Goal: Task Accomplishment & Management: Complete application form

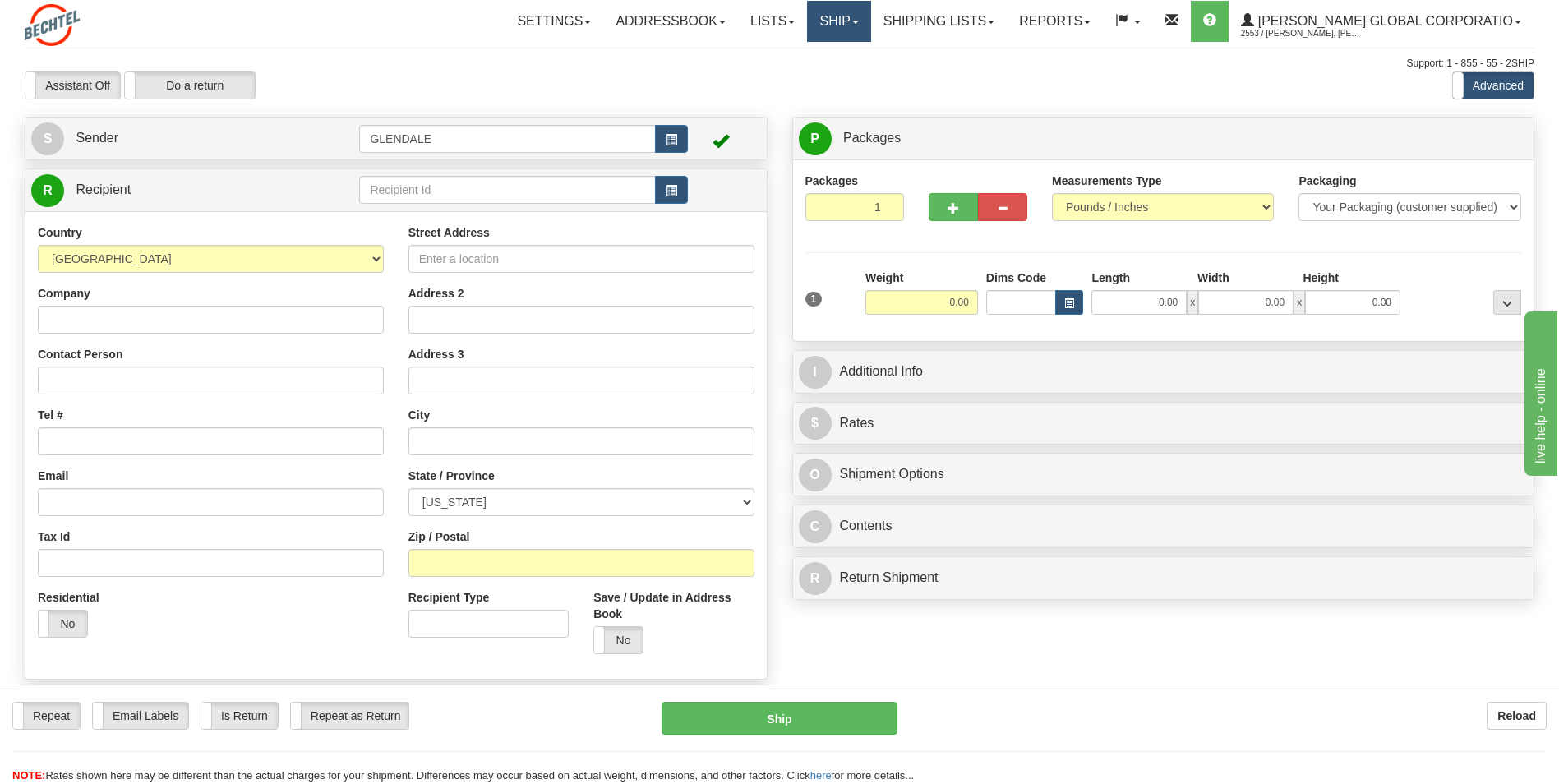
click at [870, 19] on link "Ship" at bounding box center [838, 21] width 64 height 41
click at [819, 63] on span "Ship Screen" at bounding box center [787, 58] width 63 height 13
click at [870, 24] on link "Ship" at bounding box center [838, 21] width 64 height 41
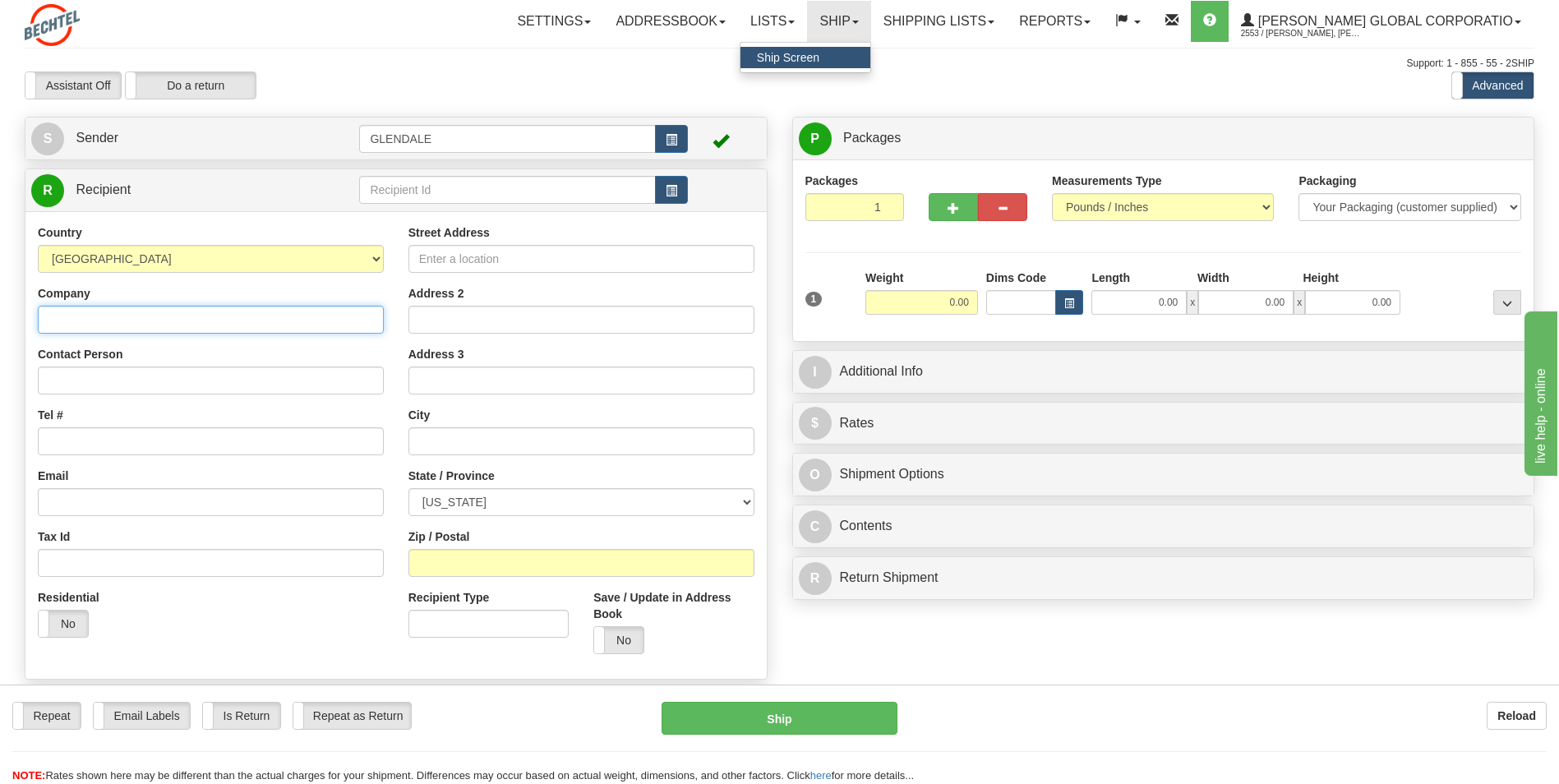
drag, startPoint x: 300, startPoint y: 315, endPoint x: 330, endPoint y: 332, distance: 34.5
click at [304, 325] on input "Company" at bounding box center [210, 319] width 346 height 28
type input "[PERSON_NAME] Corporation"
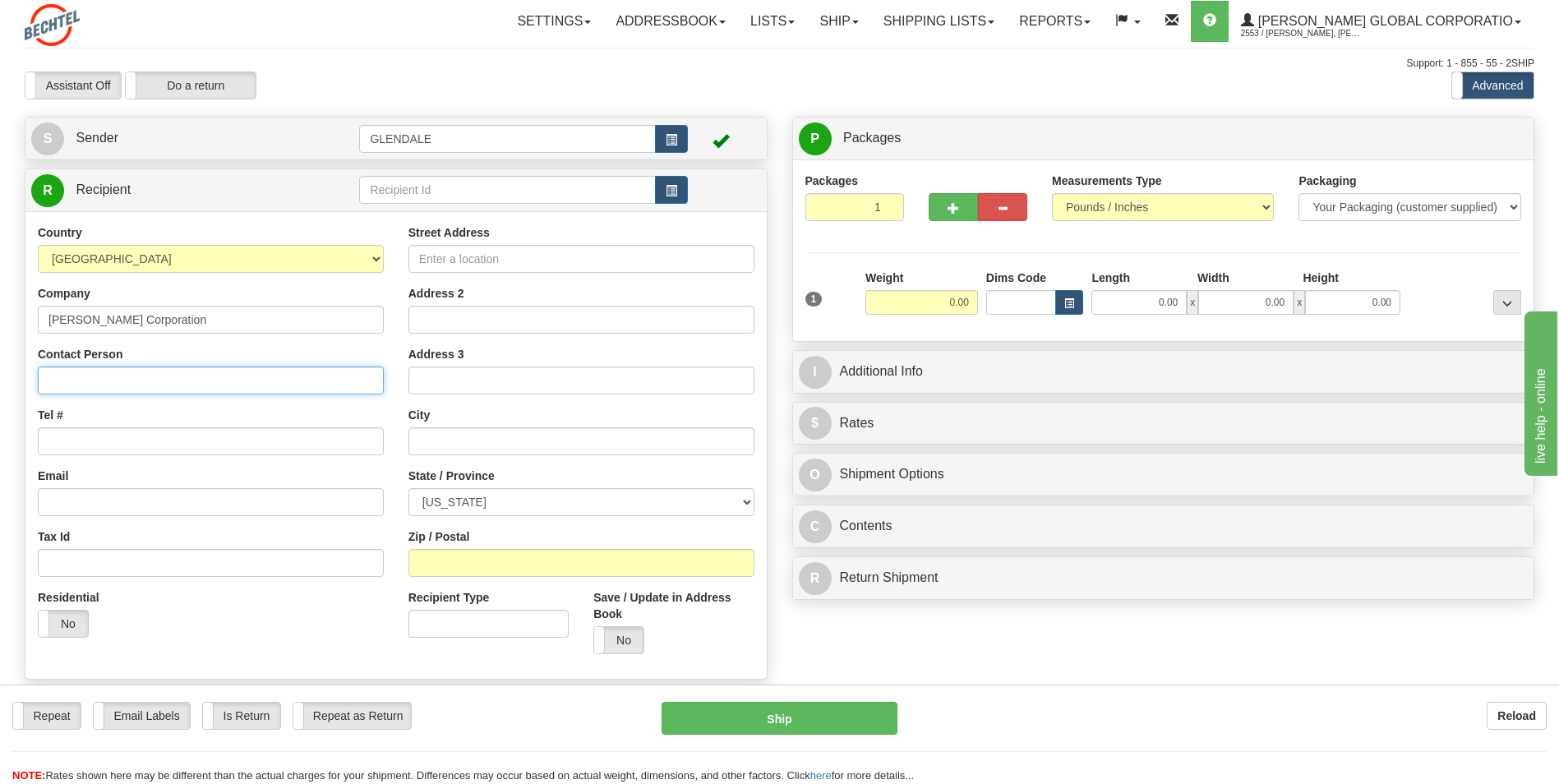
drag, startPoint x: 131, startPoint y: 379, endPoint x: 136, endPoint y: 385, distance: 7.8
click at [131, 379] on input "Contact Person" at bounding box center [210, 380] width 346 height 28
type input "[PERSON_NAME]"
click at [481, 265] on input "Street Address" at bounding box center [581, 259] width 346 height 28
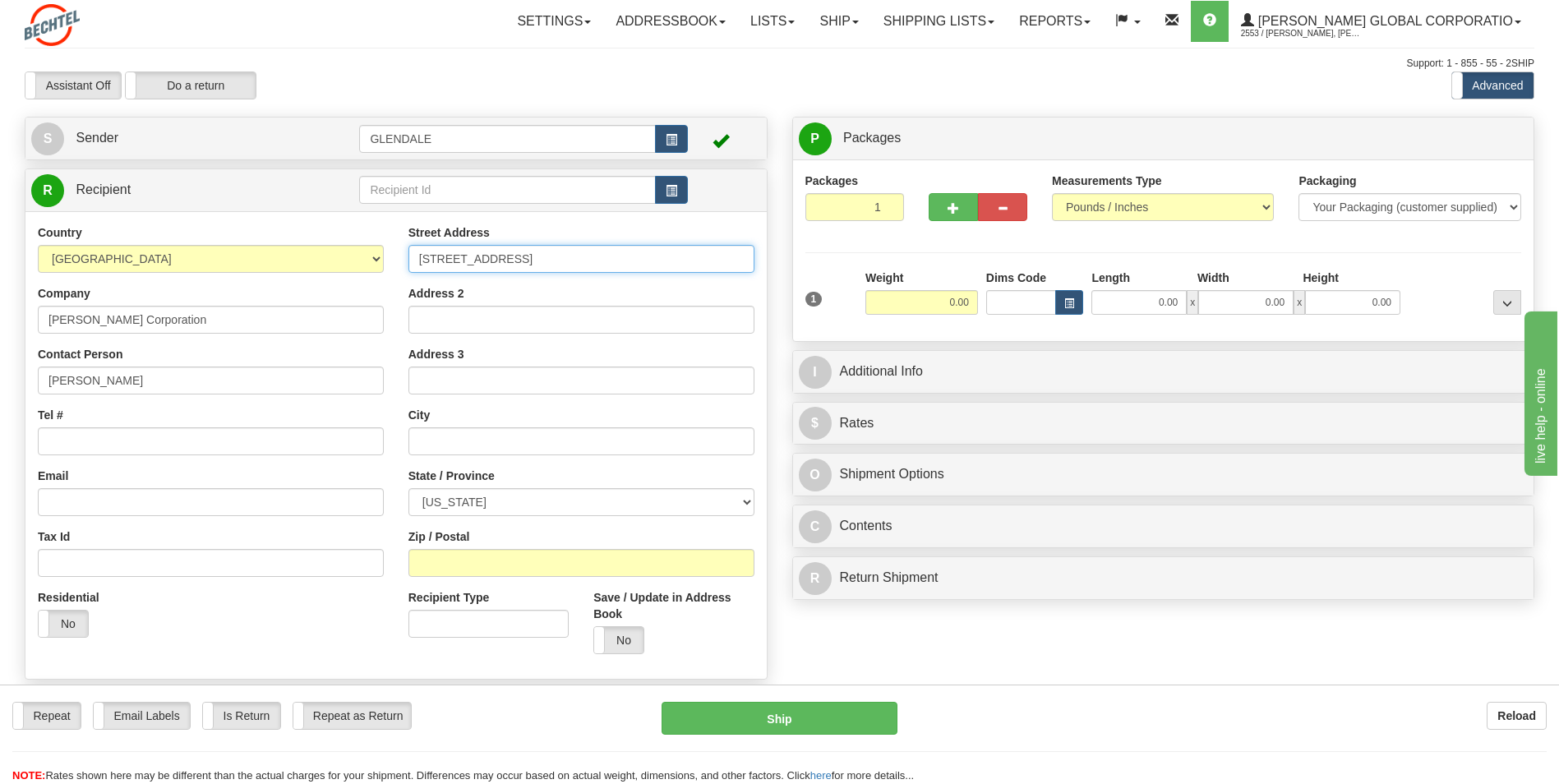
type input "[STREET_ADDRESS]"
click at [503, 322] on input "Address 2" at bounding box center [581, 319] width 346 height 28
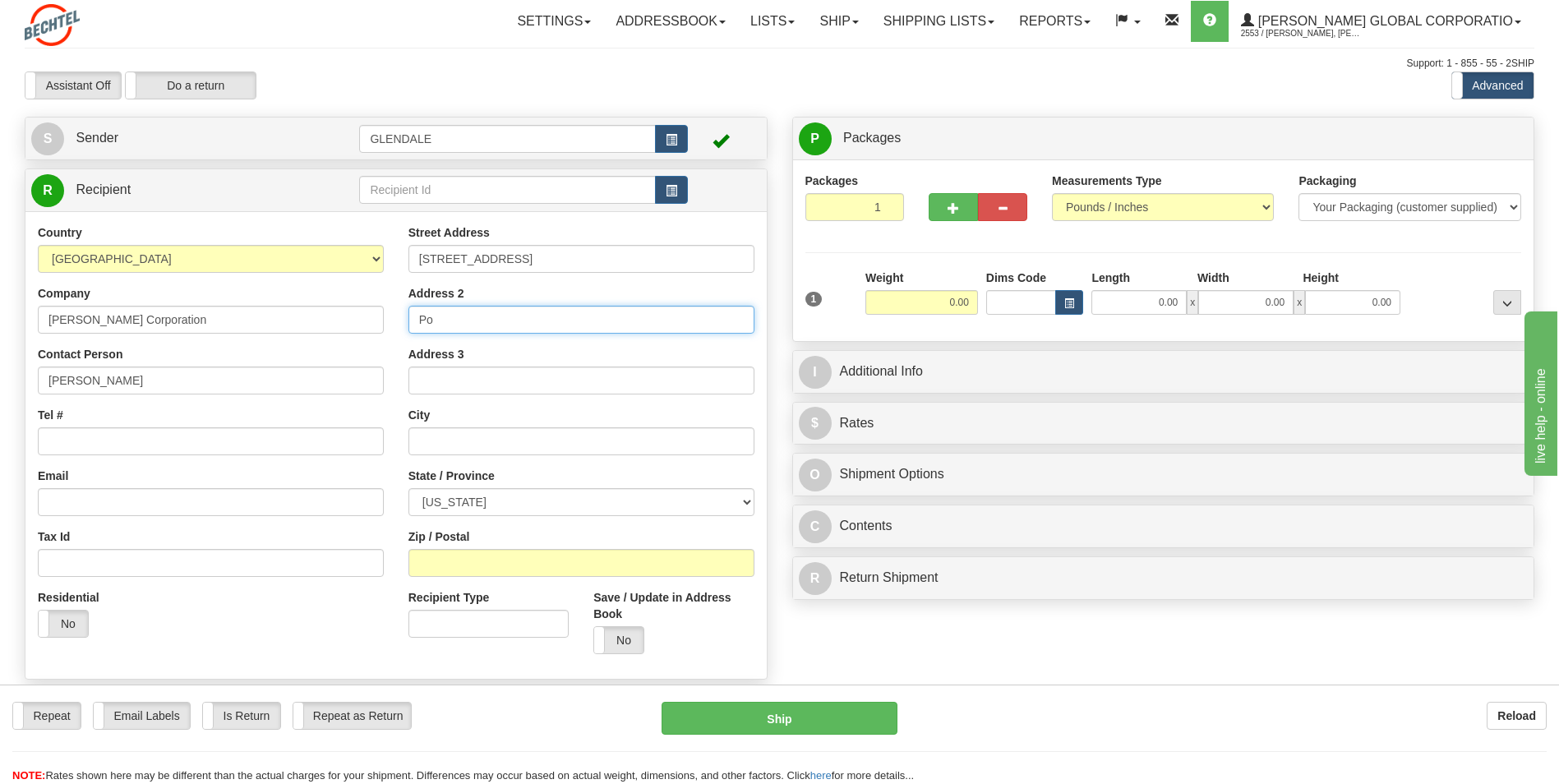
type input "P"
click at [501, 443] on input "text" at bounding box center [581, 441] width 346 height 28
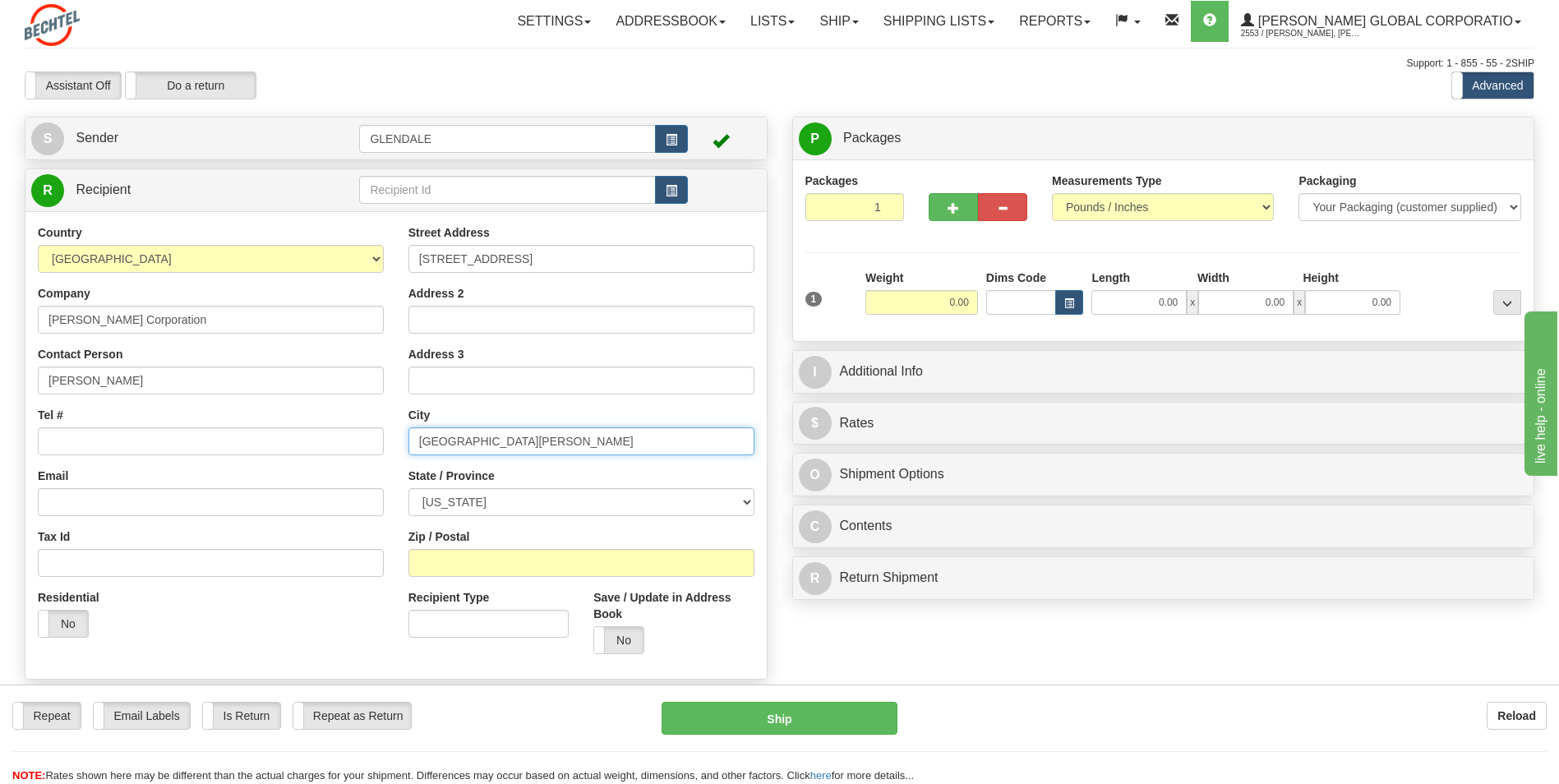
type input "[GEOGRAPHIC_DATA][PERSON_NAME]"
click at [521, 492] on select "[US_STATE] [US_STATE] [US_STATE] [US_STATE] Armed Forces America Armed Forces E…" at bounding box center [581, 501] width 346 height 28
select select "[GEOGRAPHIC_DATA]"
click at [408, 488] on select "[US_STATE] [US_STATE] [US_STATE] [US_STATE] Armed Forces America Armed Forces E…" at bounding box center [581, 501] width 346 height 28
click at [506, 562] on input "Zip / Postal" at bounding box center [581, 562] width 346 height 28
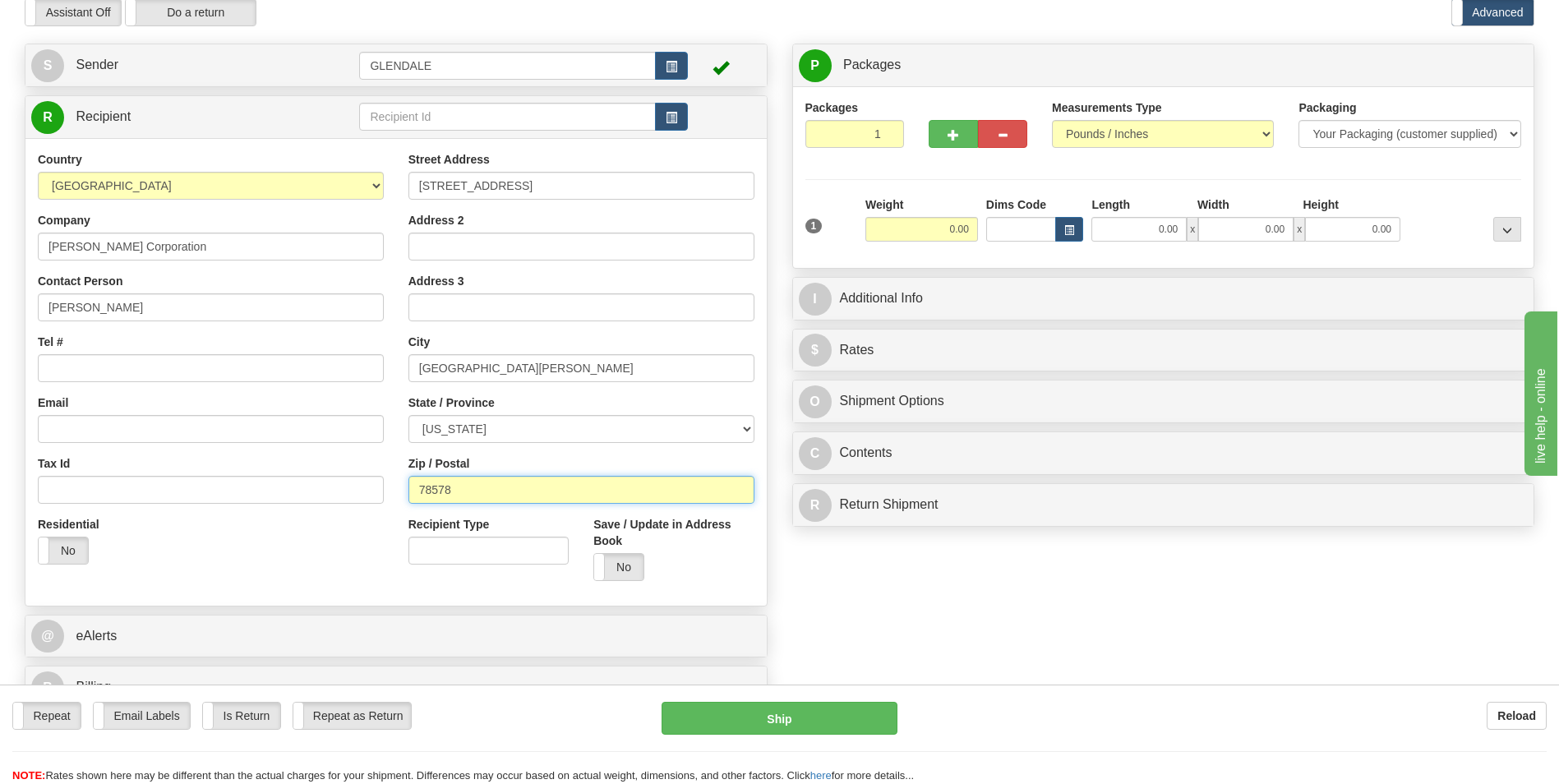
scroll to position [110, 0]
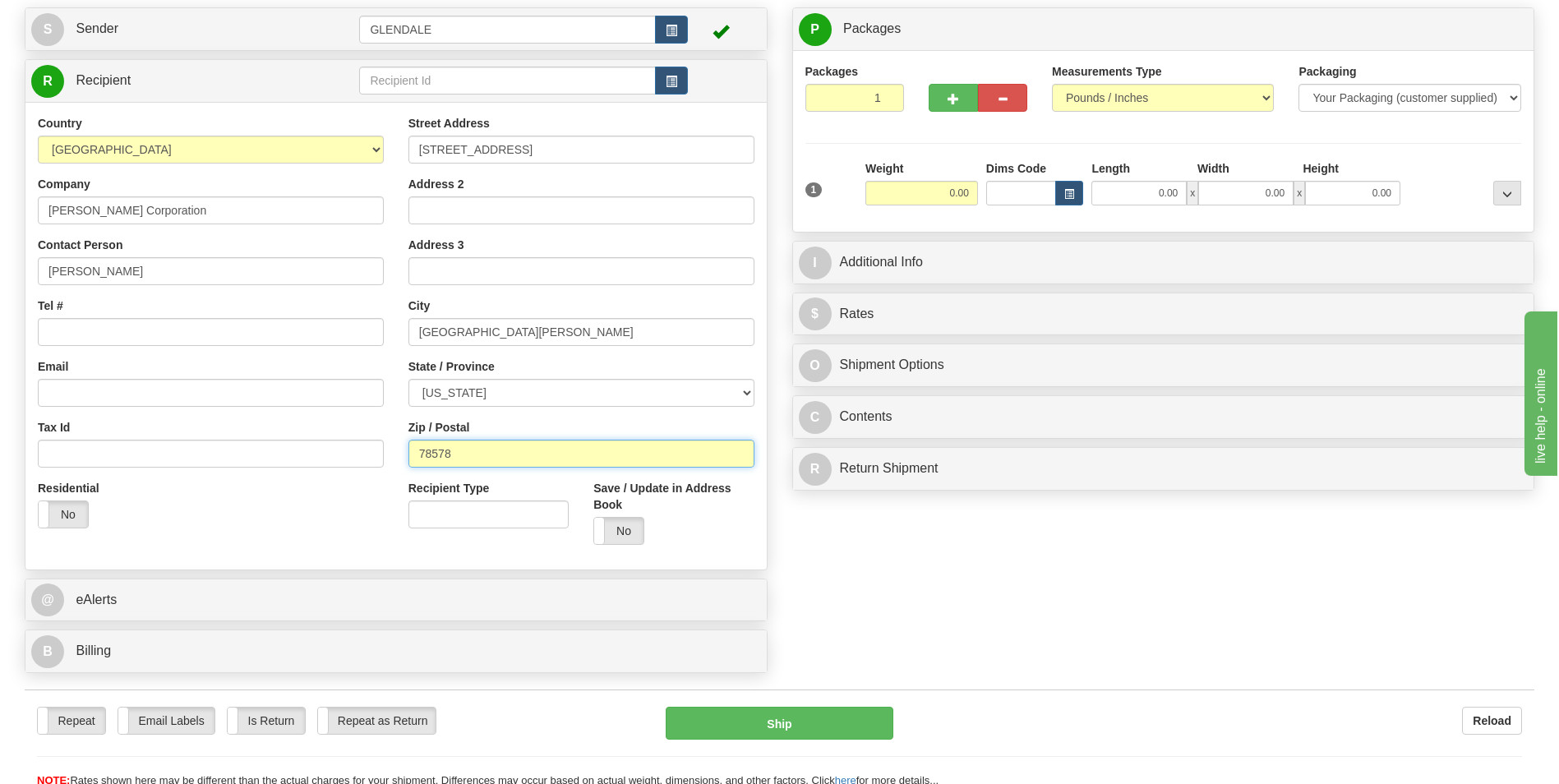
type input "78578"
click at [712, 545] on div "Save / Update in Address Book Yes No" at bounding box center [673, 518] width 185 height 77
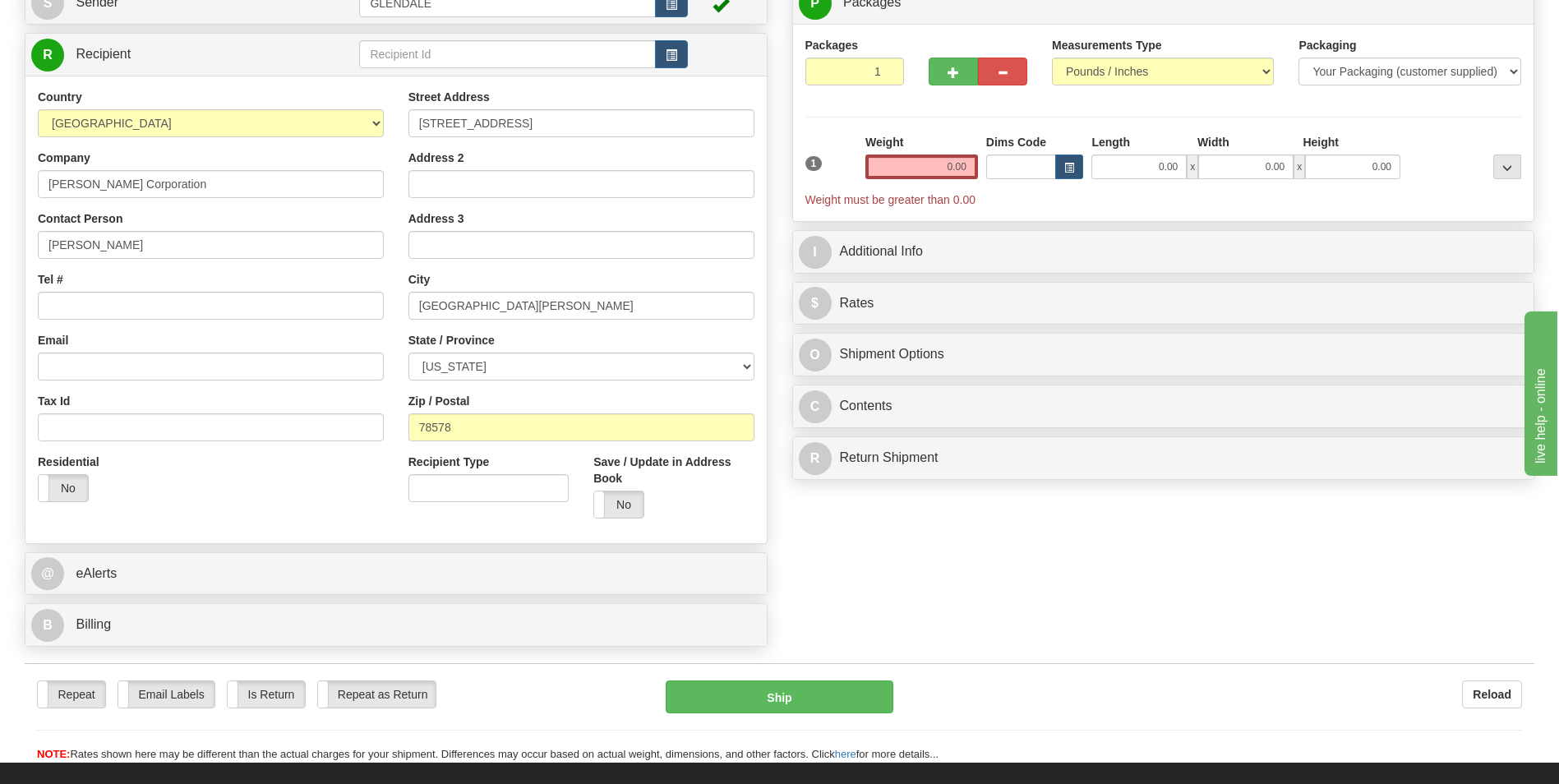
scroll to position [137, 0]
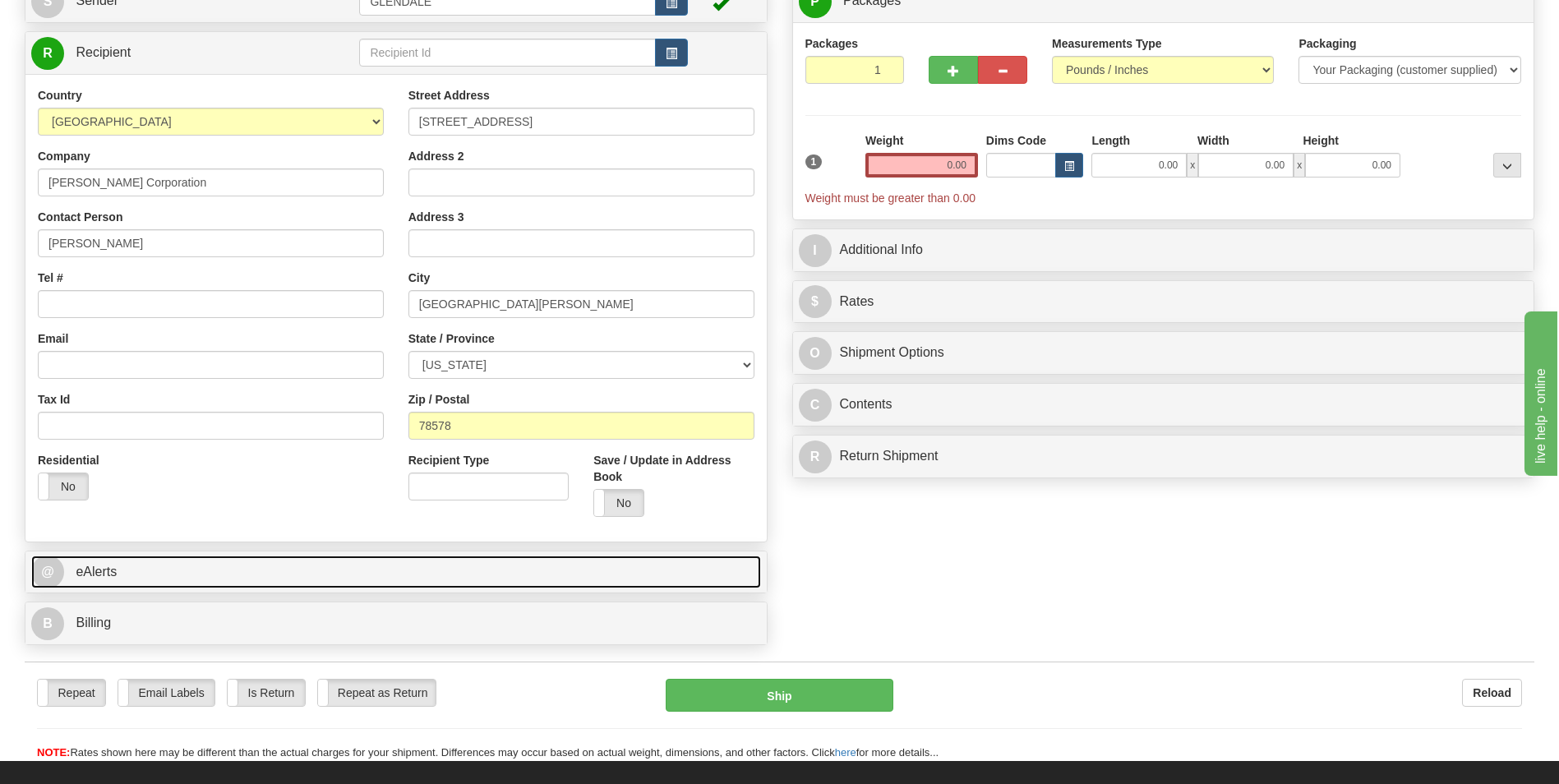
click at [92, 571] on span "eAlerts" at bounding box center [95, 571] width 41 height 14
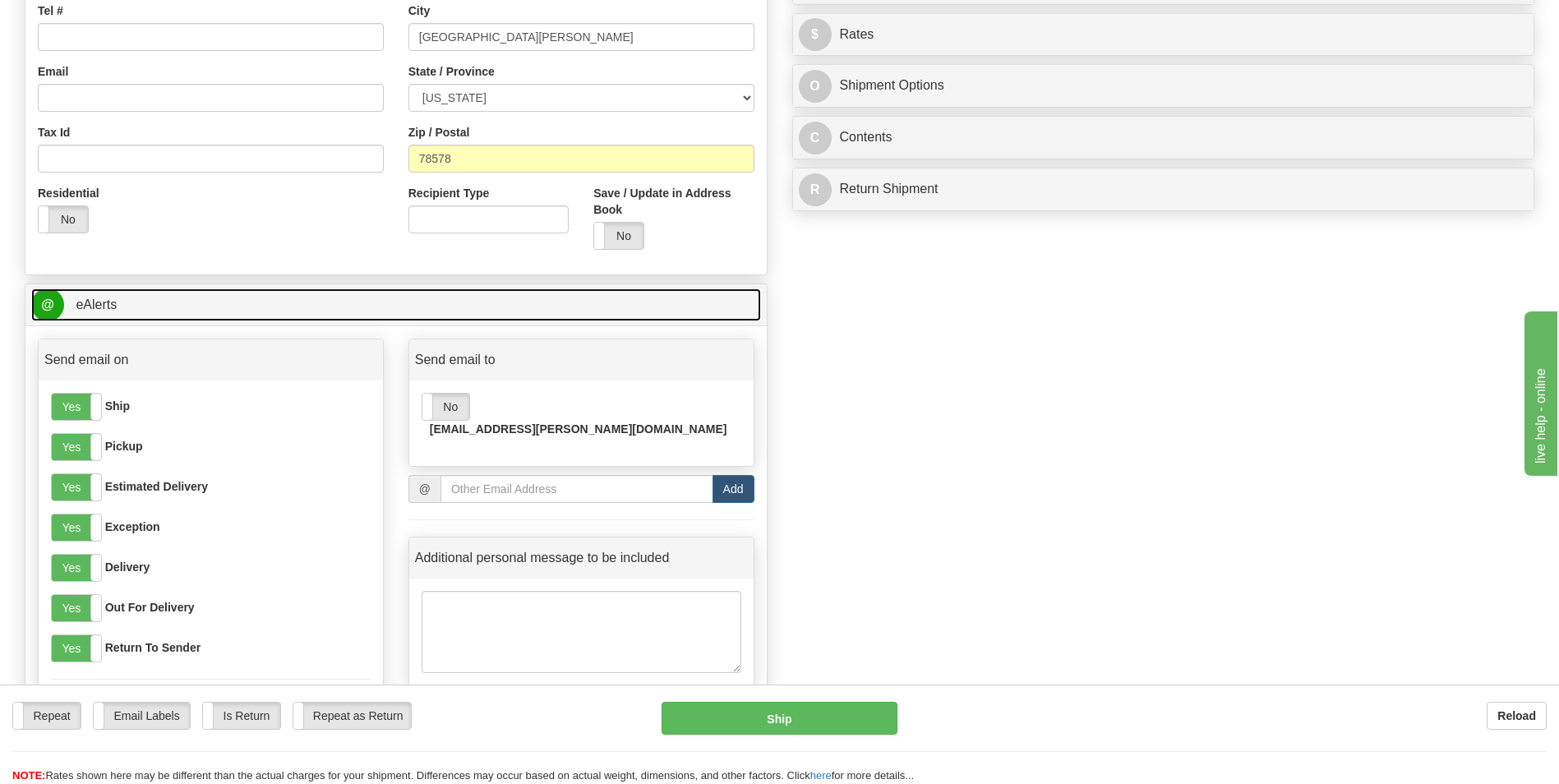
scroll to position [411, 0]
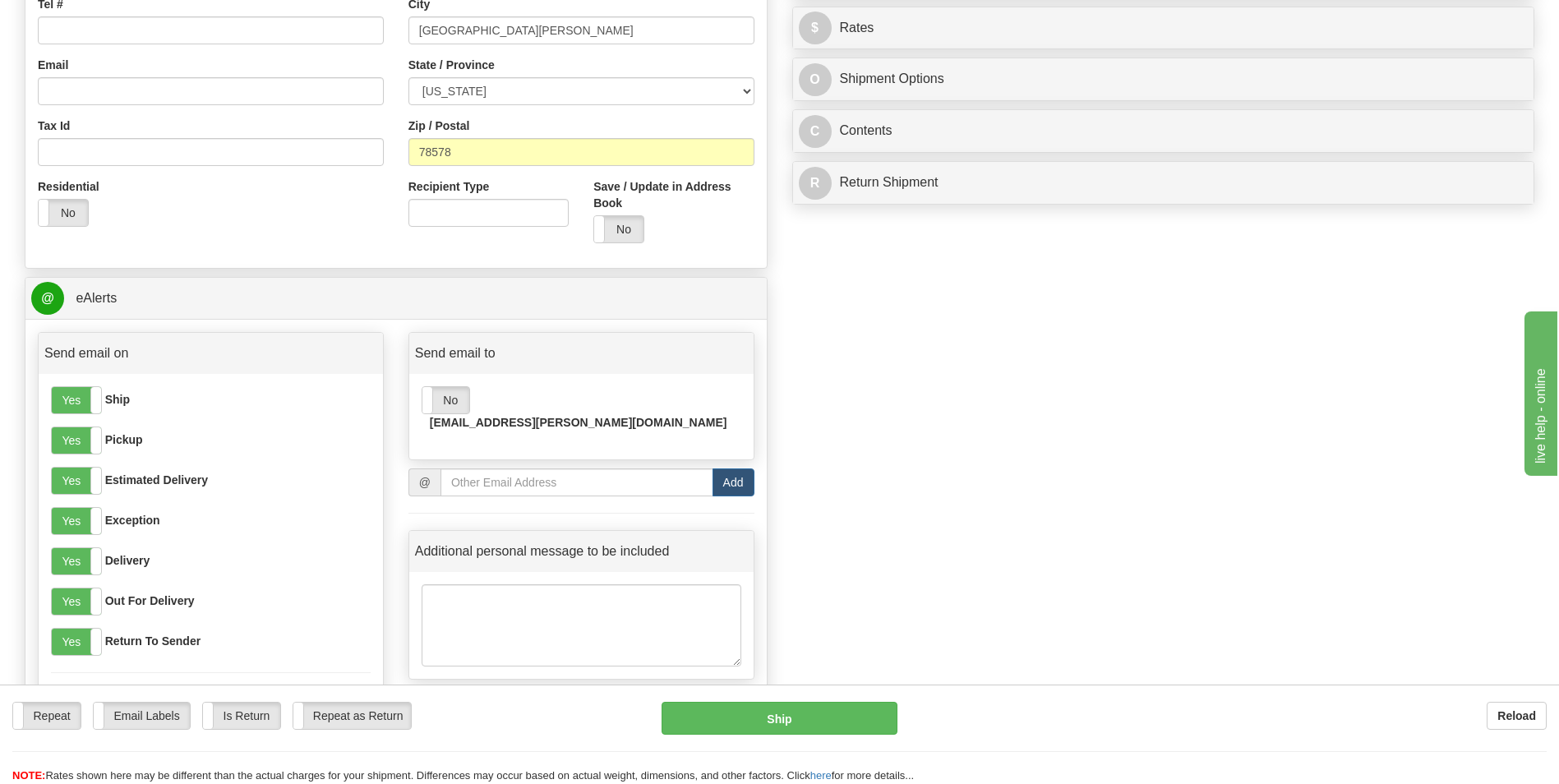
click at [605, 402] on div "Yes No [EMAIL_ADDRESS][PERSON_NAME][DOMAIN_NAME]" at bounding box center [582, 410] width 320 height 49
drag, startPoint x: 577, startPoint y: 464, endPoint x: 603, endPoint y: 466, distance: 26.1
click at [577, 469] on input "email" at bounding box center [577, 482] width 273 height 28
click at [562, 469] on input "email" at bounding box center [577, 482] width 273 height 28
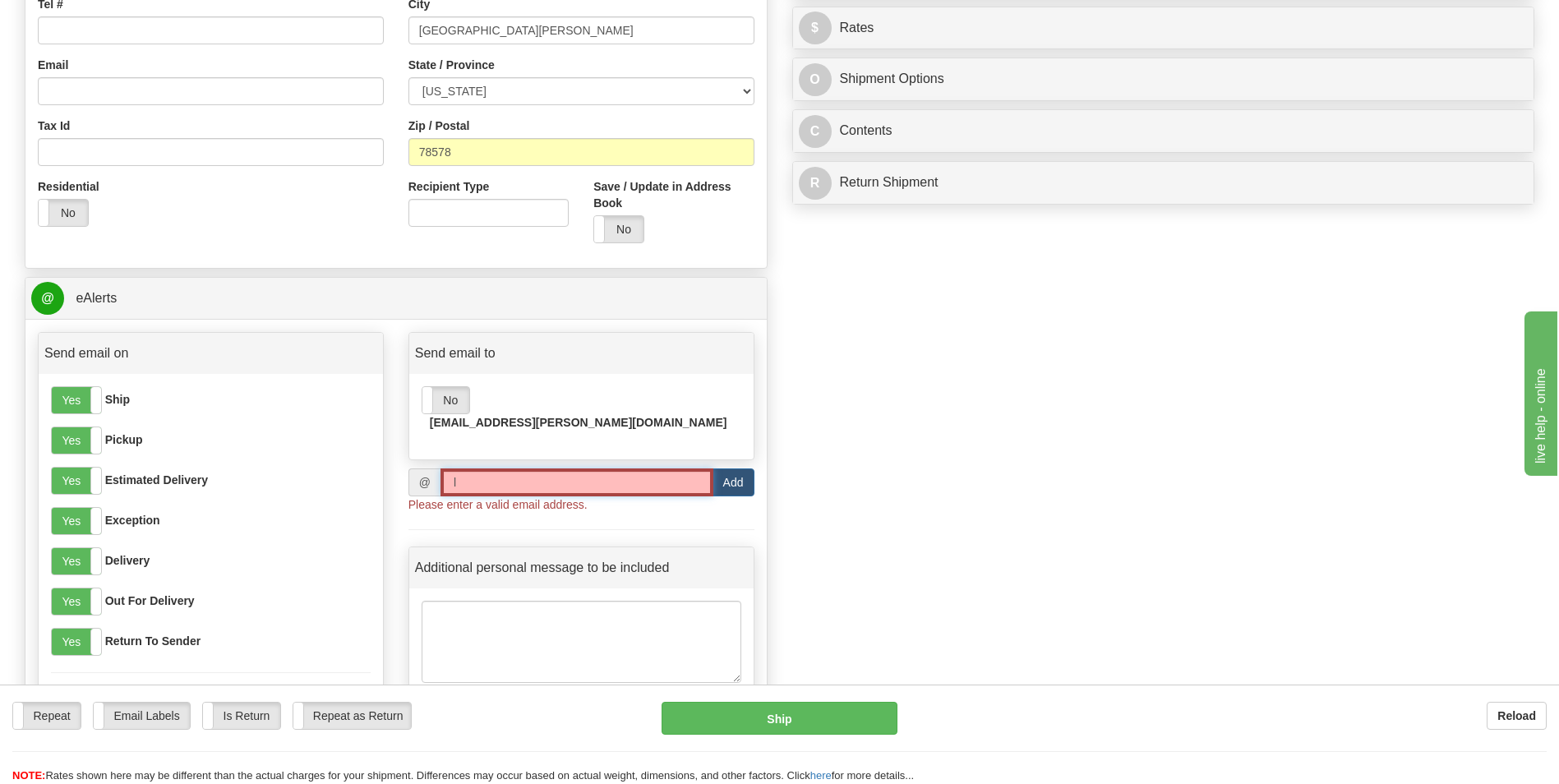
drag, startPoint x: 489, startPoint y: 469, endPoint x: 355, endPoint y: 456, distance: 134.6
click at [346, 456] on div "Send email on Yes No Ship Yes No Pickup Yes No Estimated Delivery Yes No Except…" at bounding box center [396, 541] width 741 height 419
paste input "[EMAIL_ADDRESS][PERSON_NAME][DOMAIN_NAME]"
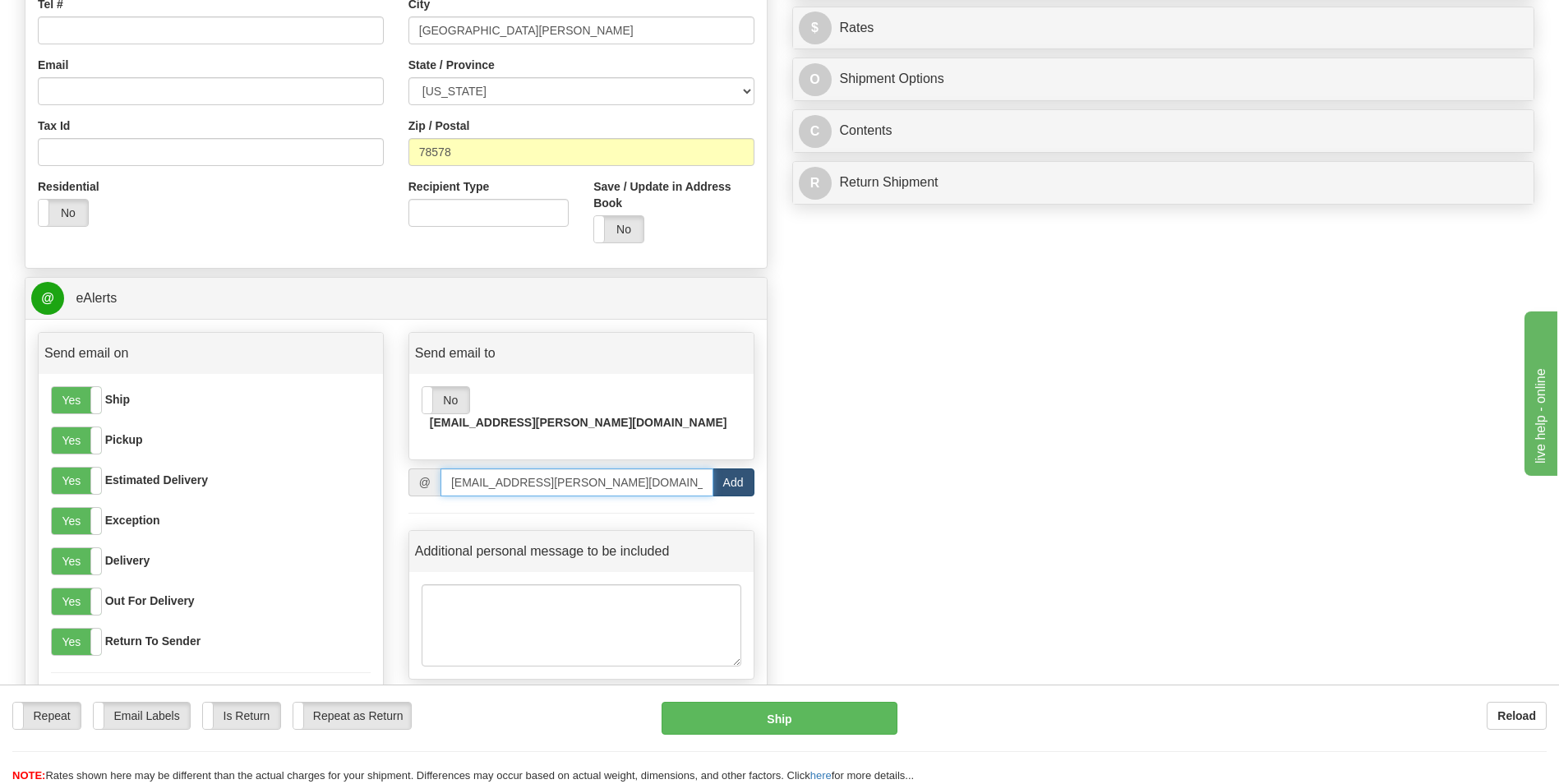
type input "[EMAIL_ADDRESS][PERSON_NAME][DOMAIN_NAME]"
click at [731, 469] on button "Add" at bounding box center [733, 482] width 42 height 28
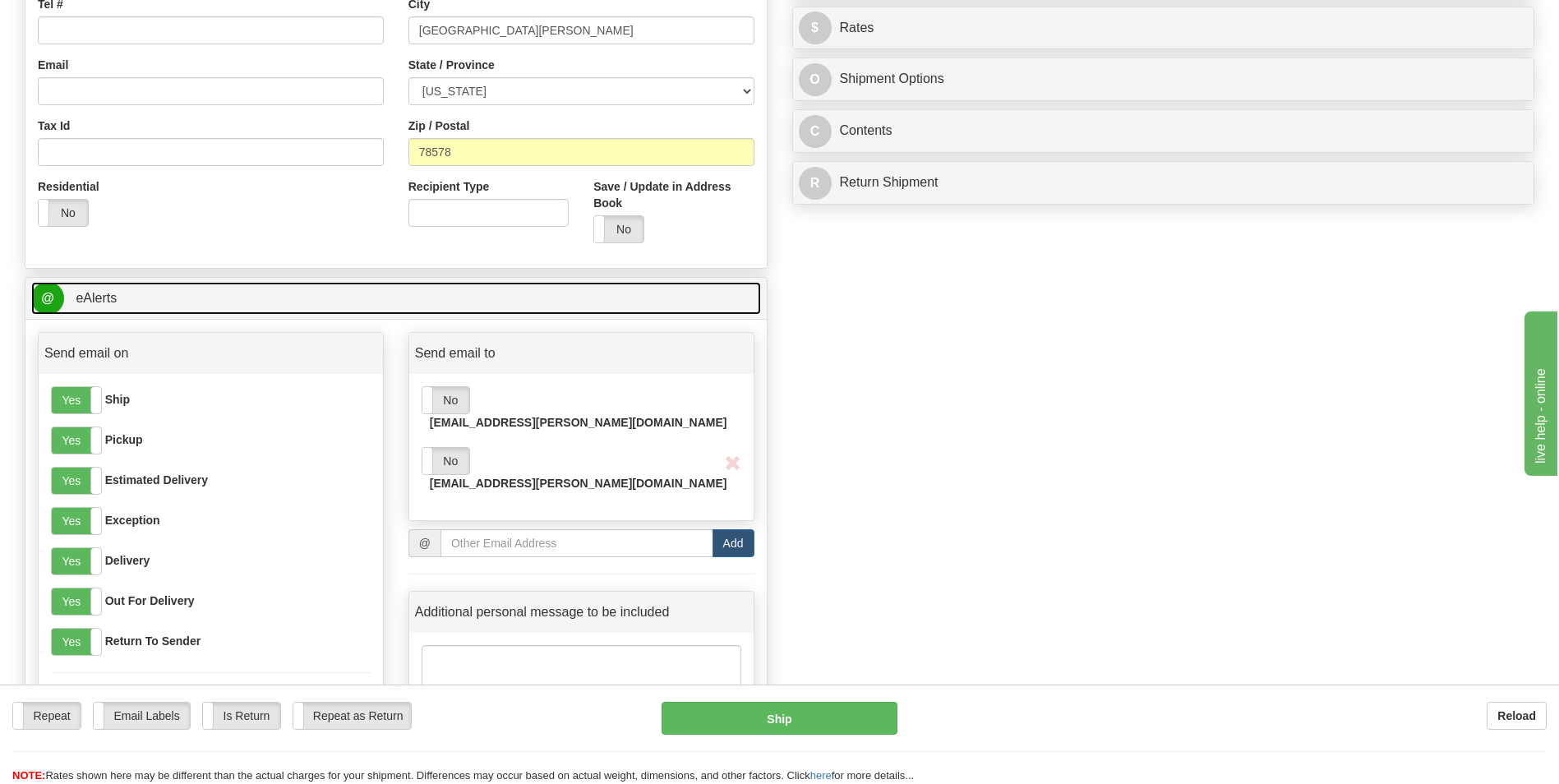
click at [133, 295] on link "@ eAlerts" at bounding box center [396, 299] width 730 height 33
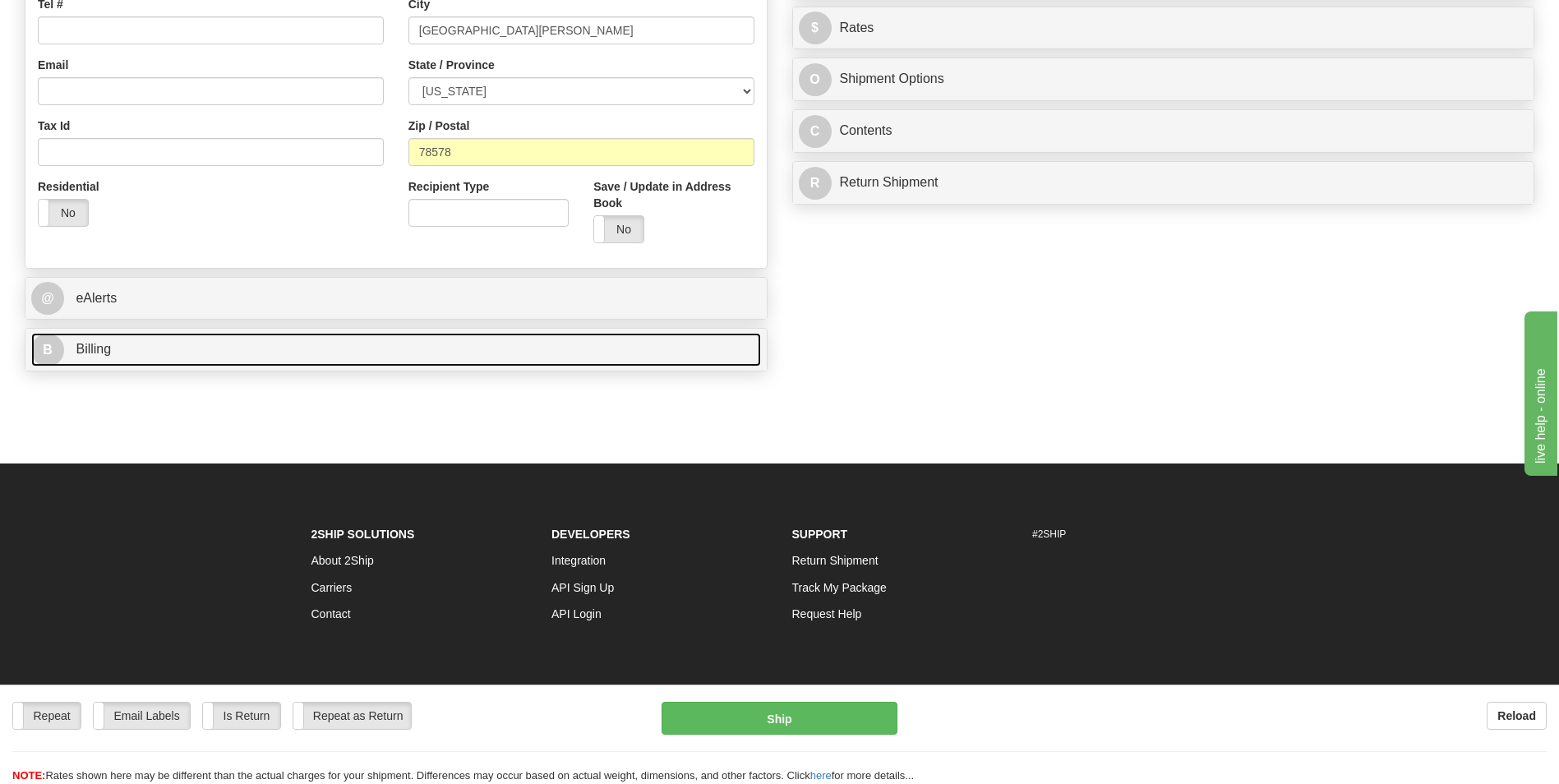
click at [121, 343] on link "B Billing" at bounding box center [396, 350] width 730 height 33
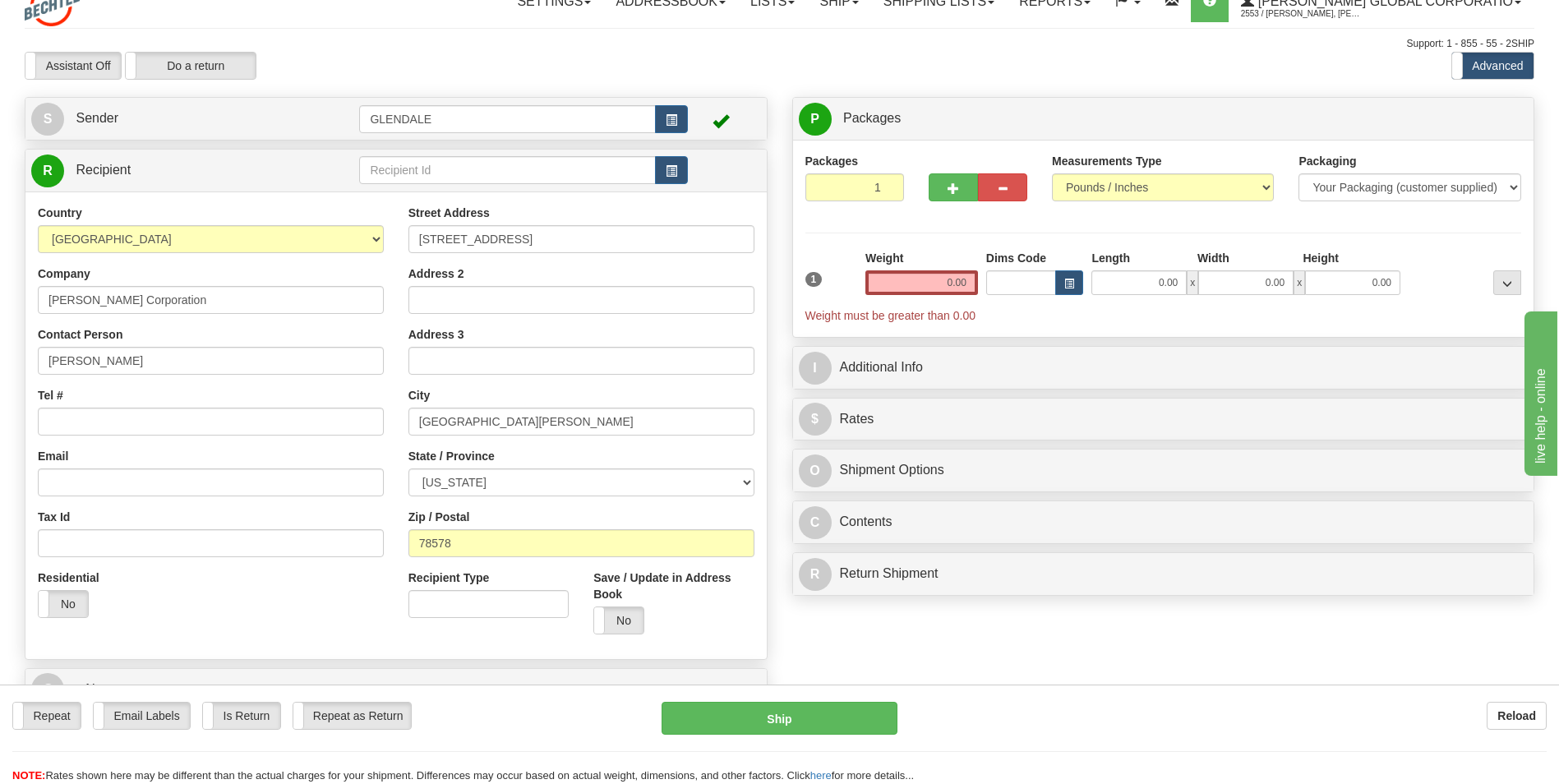
scroll to position [0, 0]
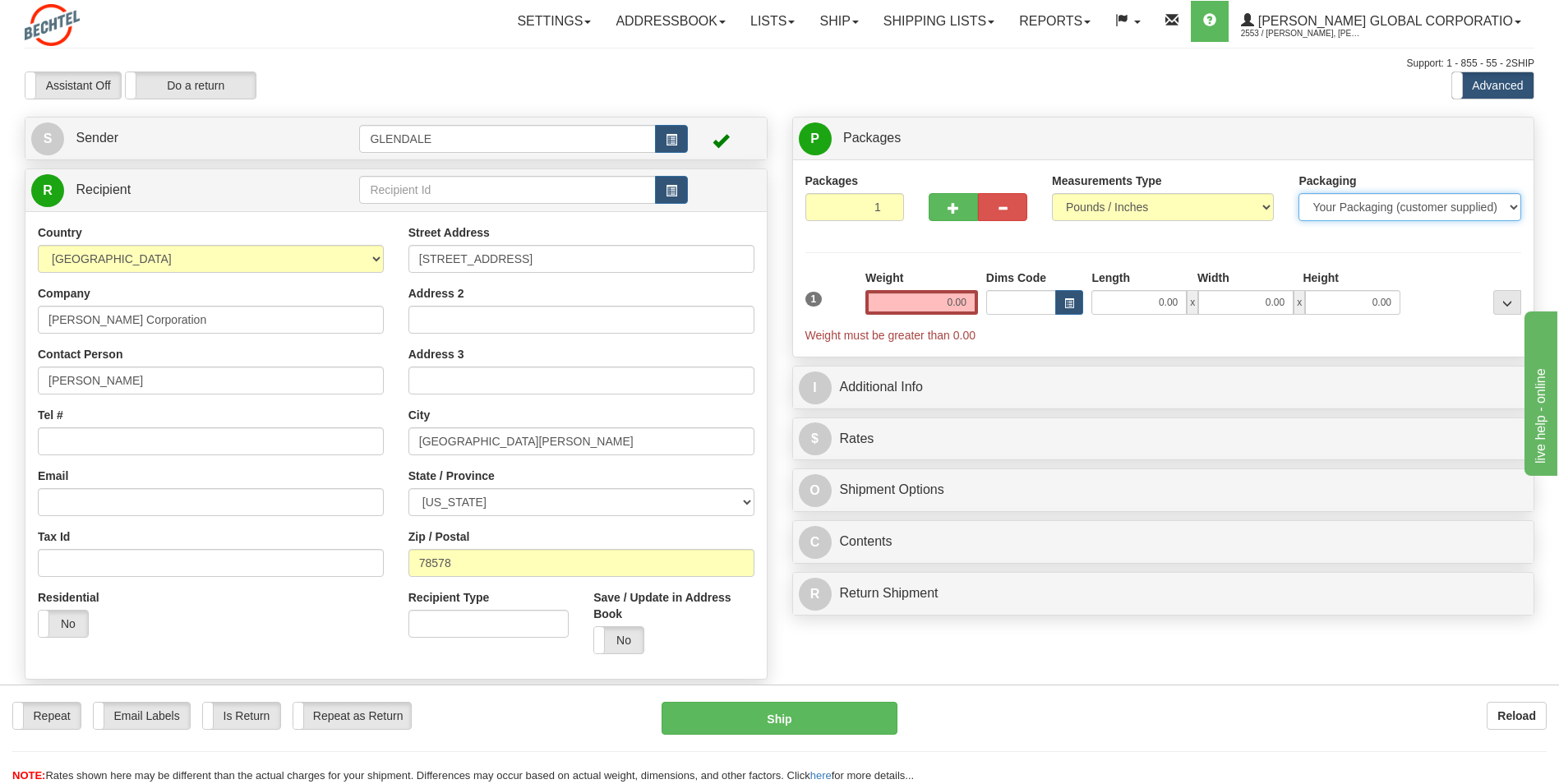
click at [1512, 209] on select "Your Packaging (customer supplied) Envelope (carrier supplied) Pack (carrier su…" at bounding box center [1408, 207] width 222 height 28
select select "4"
click at [1298, 193] on select "Your Packaging (customer supplied) Envelope (carrier supplied) Pack (carrier su…" at bounding box center [1408, 207] width 222 height 28
click at [949, 302] on input "0.00" at bounding box center [921, 302] width 113 height 24
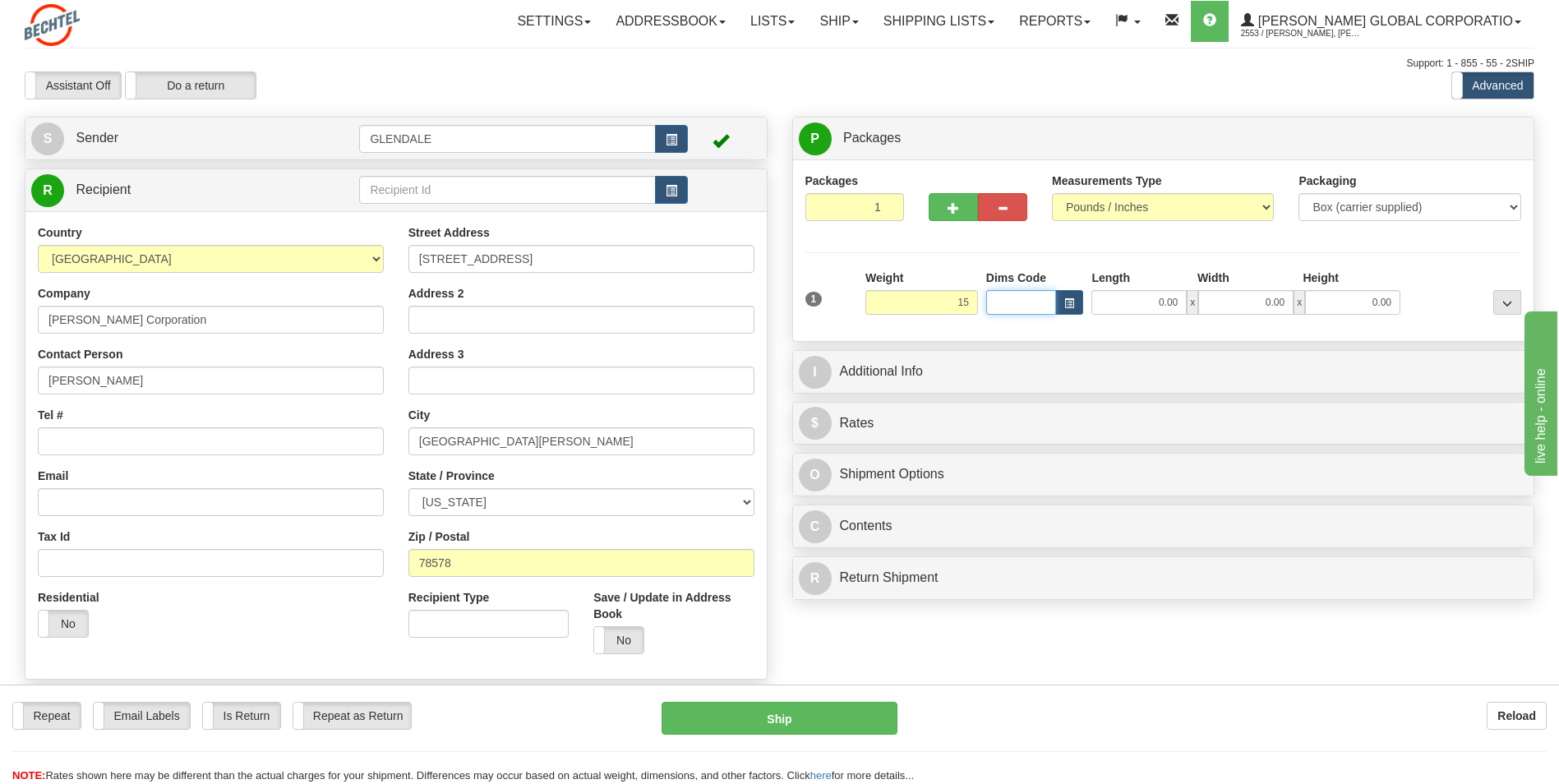
type input "15.00"
click at [1039, 305] on input "Dims Code" at bounding box center [1021, 302] width 70 height 24
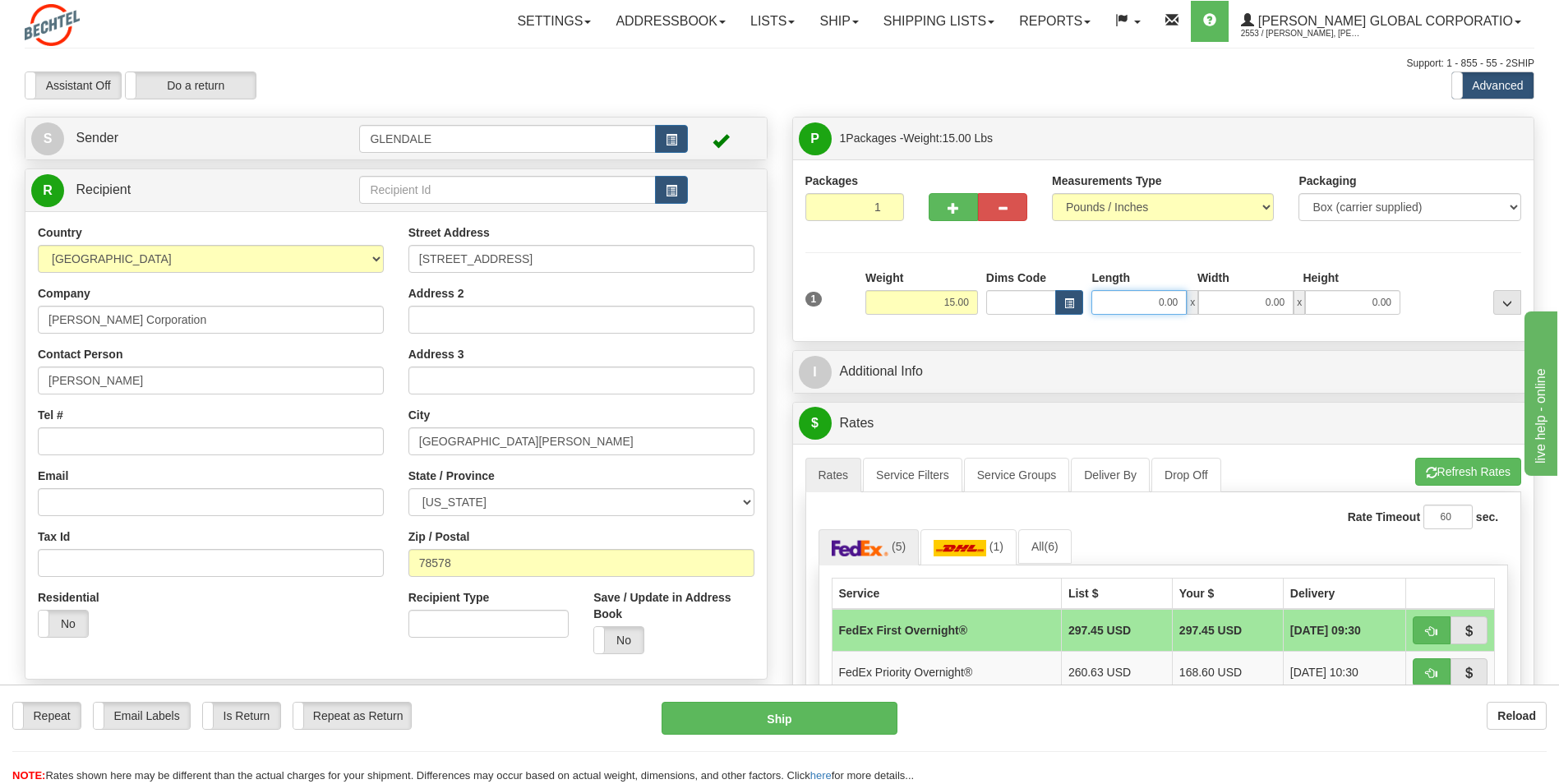
drag, startPoint x: 1139, startPoint y: 302, endPoint x: 1188, endPoint y: 320, distance: 52.2
click at [1139, 302] on input "0.00" at bounding box center [1139, 302] width 95 height 24
type input "20.00"
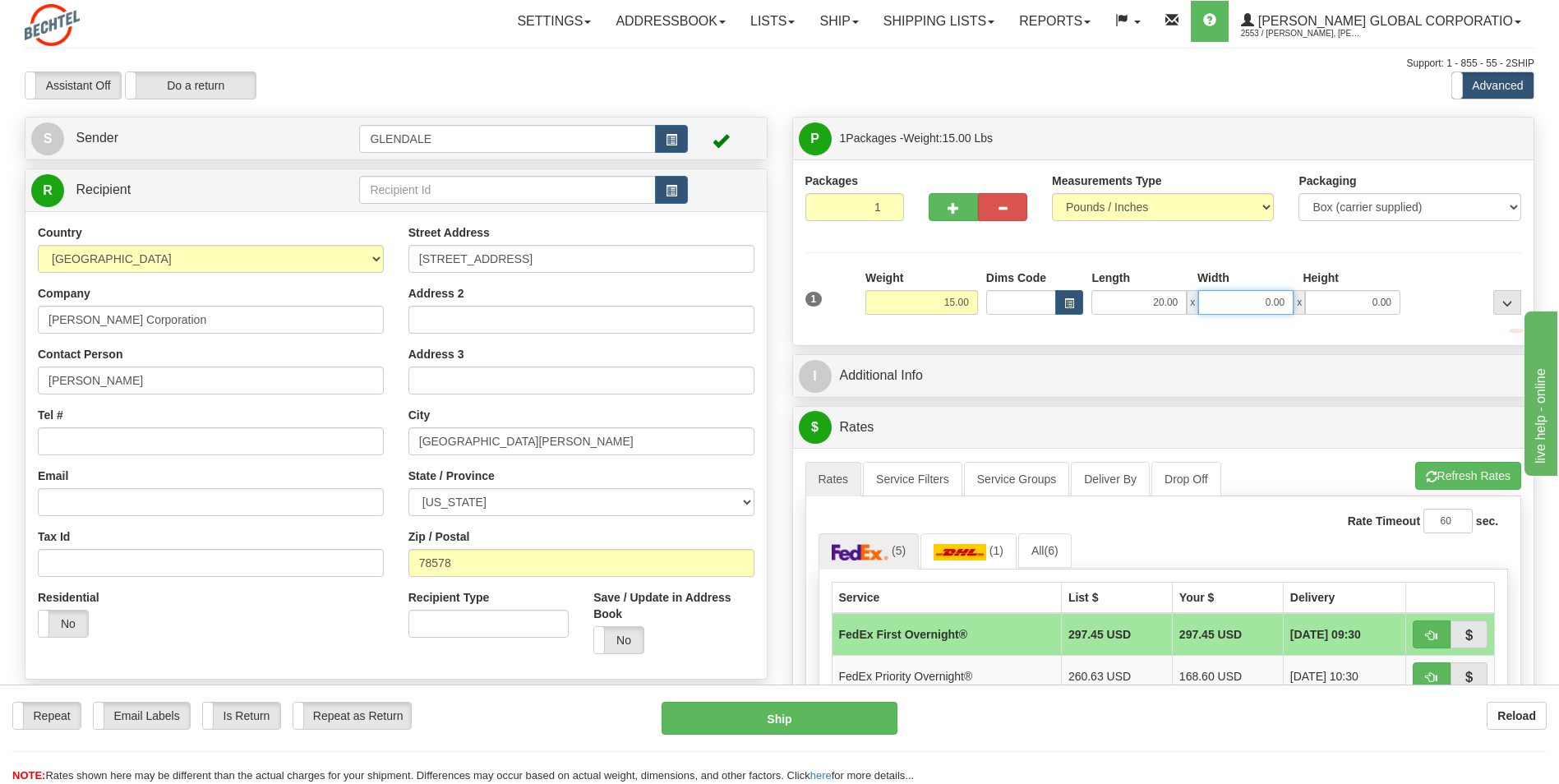
click at [1249, 303] on input "0.00" at bounding box center [1245, 302] width 95 height 24
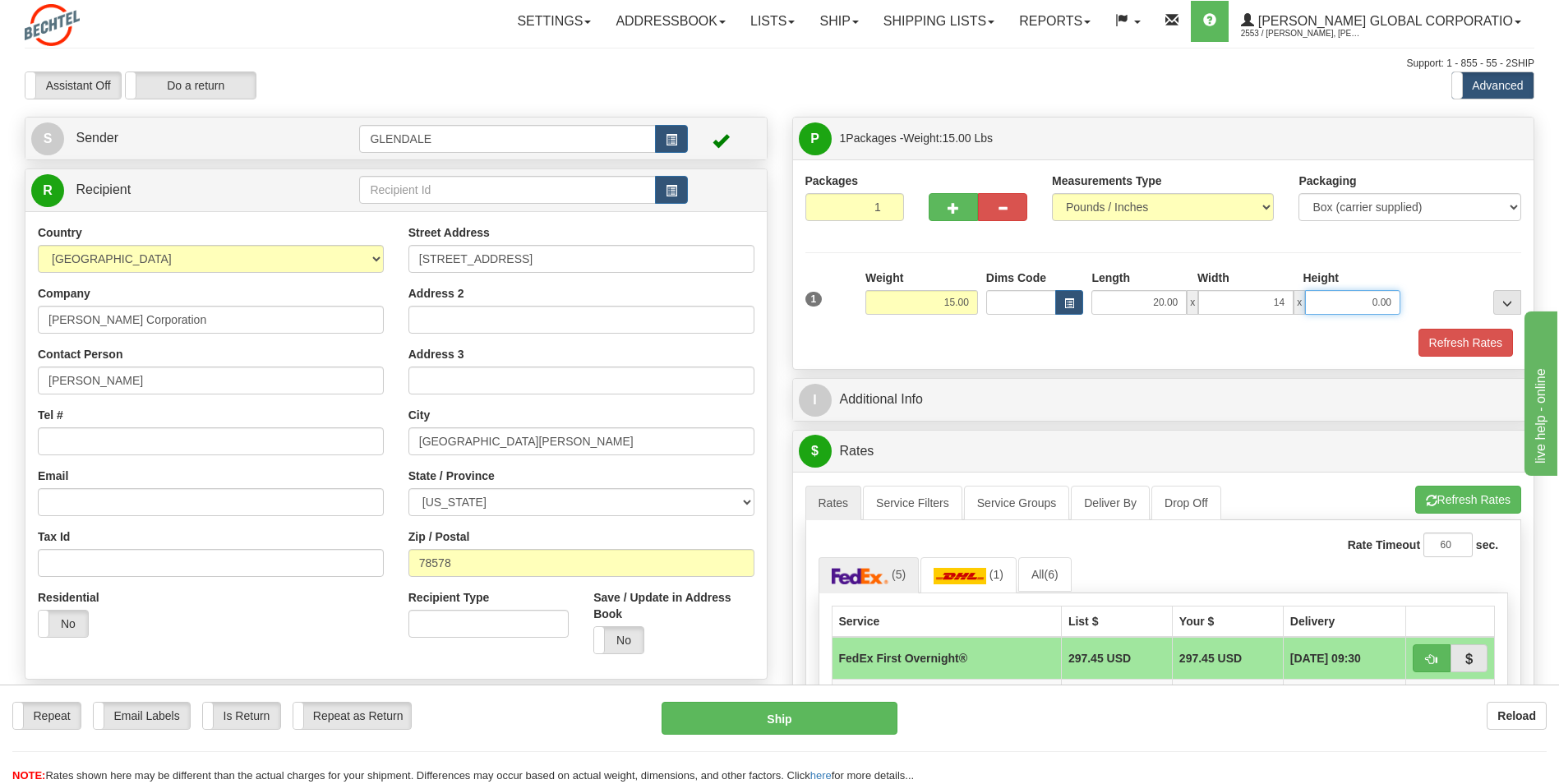
type input "14.00"
click at [1354, 296] on input "0.00" at bounding box center [1352, 302] width 95 height 24
type input "11.00"
click at [1429, 277] on div at bounding box center [1464, 292] width 121 height 45
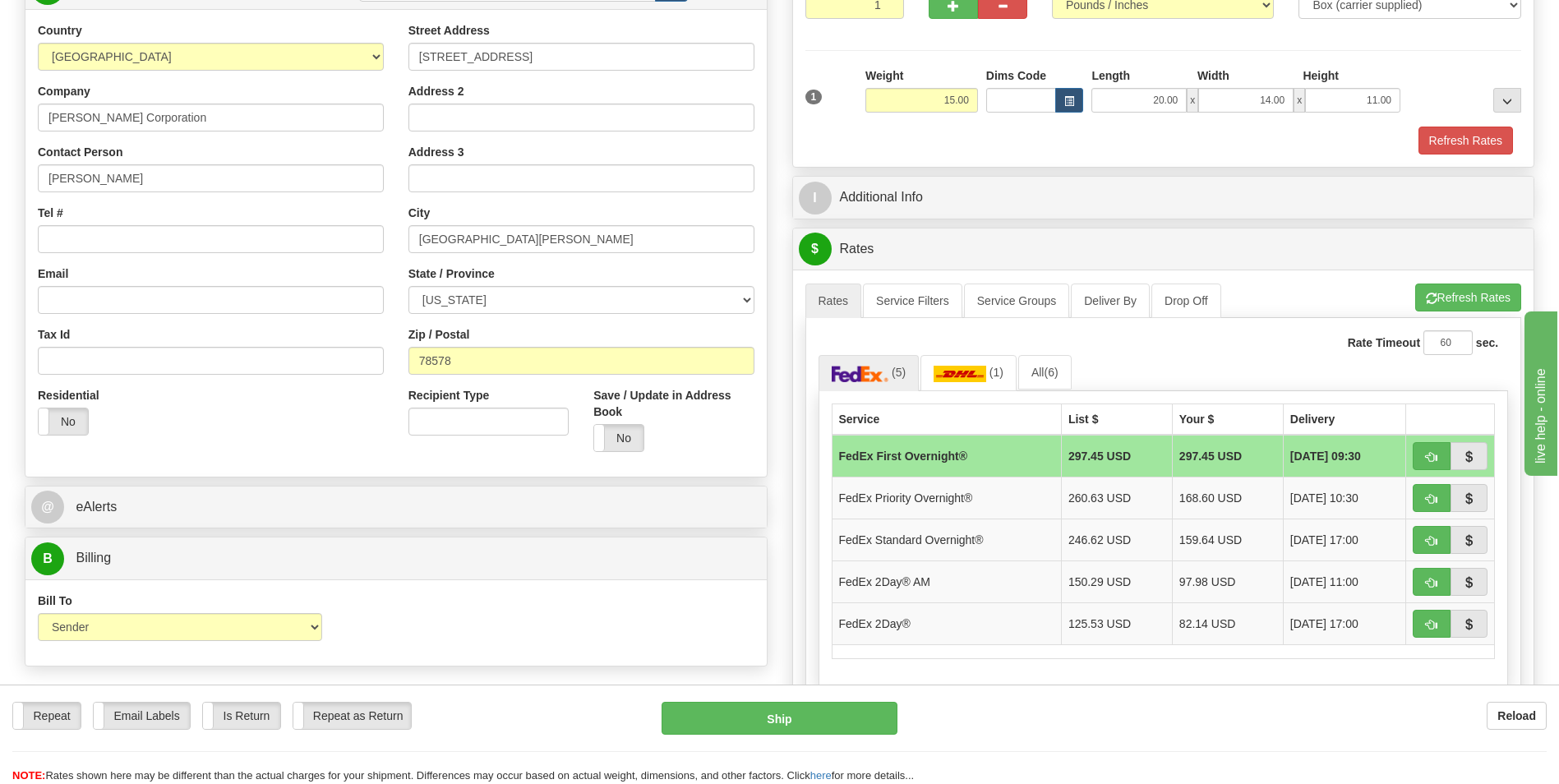
scroll to position [199, 0]
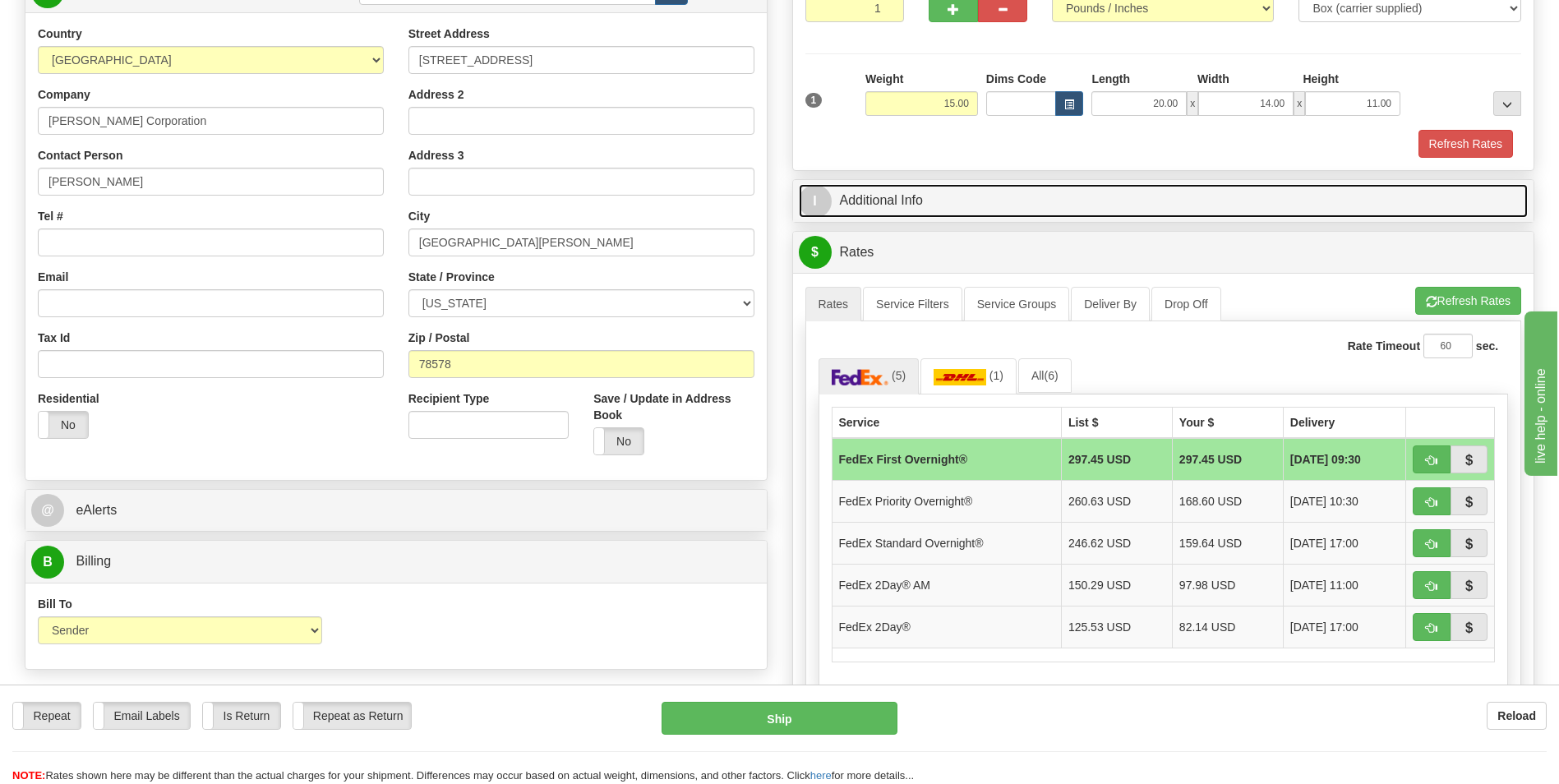
click at [882, 203] on link "I Additional Info" at bounding box center [1163, 201] width 730 height 33
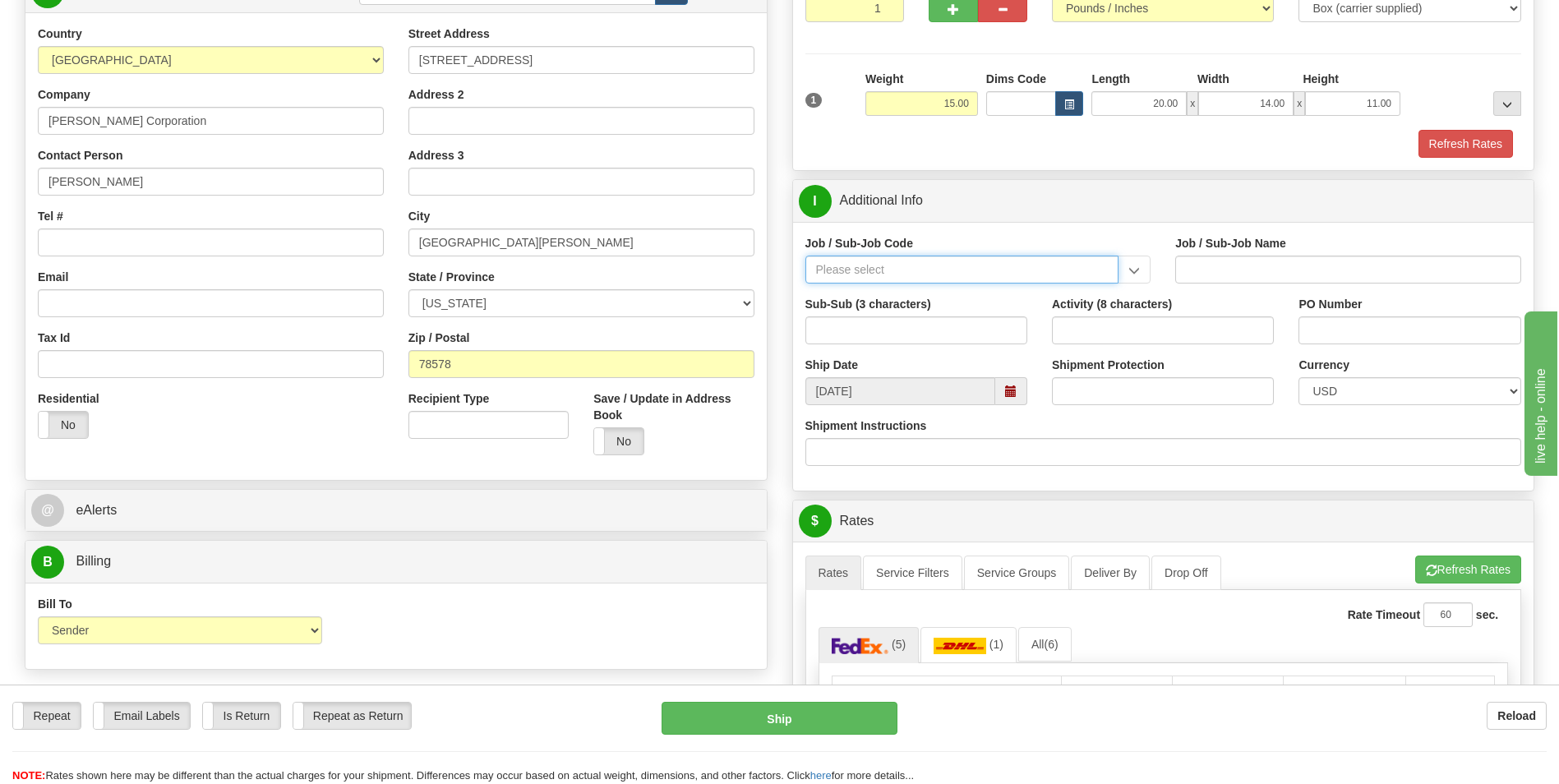
click at [1043, 271] on input "Job / Sub-Job Code" at bounding box center [962, 269] width 314 height 28
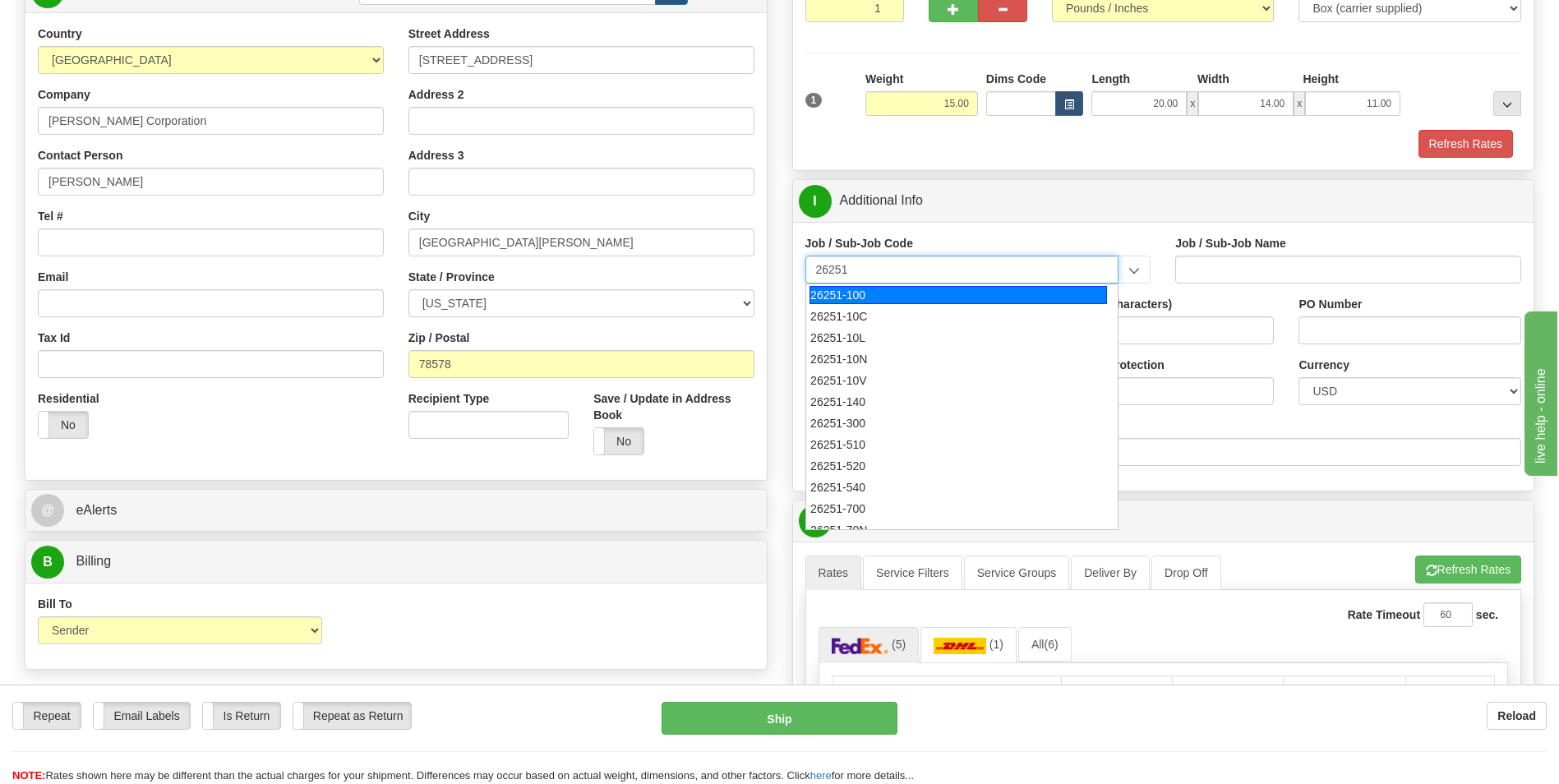
type input "26251"
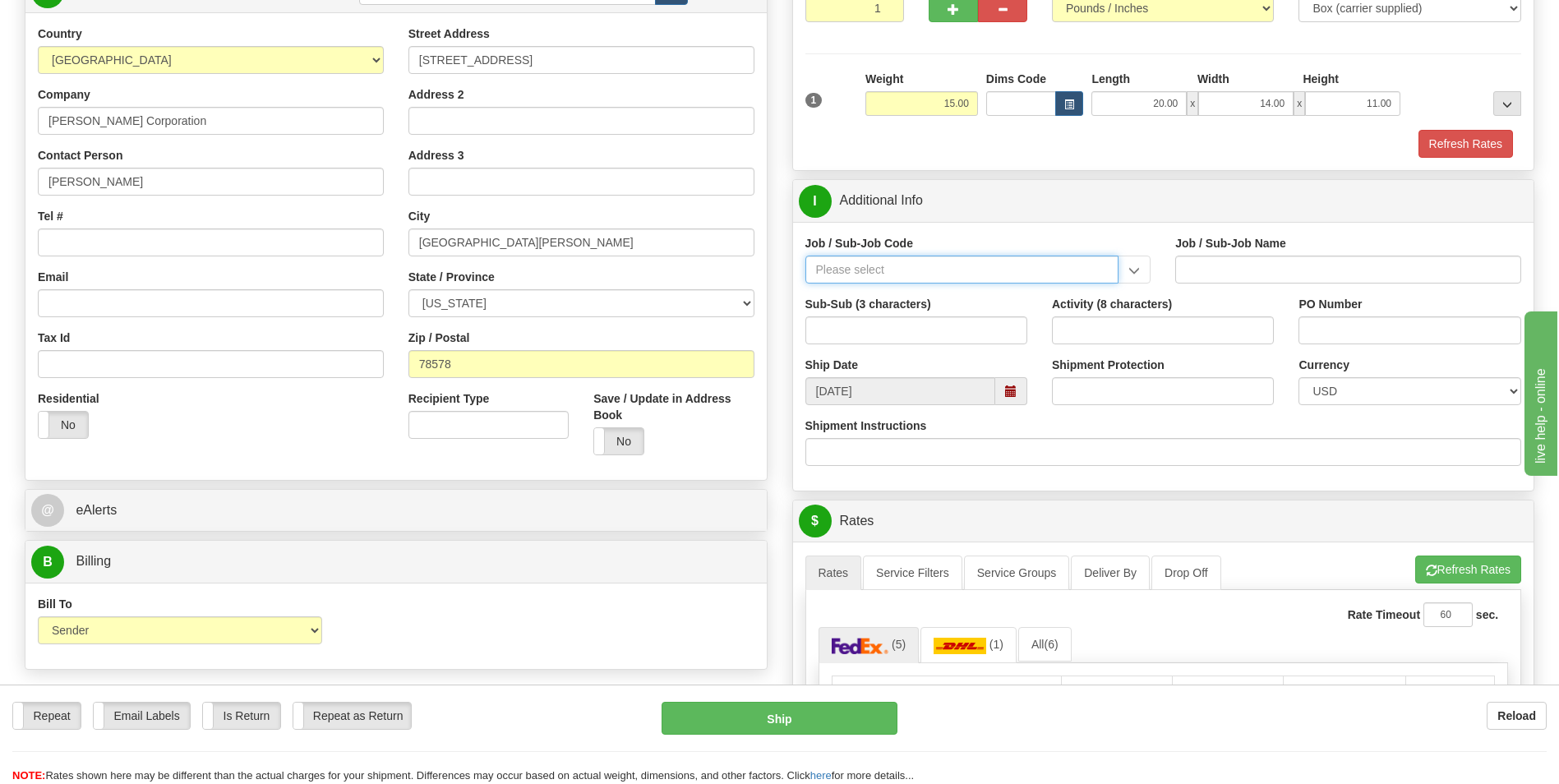
click at [953, 265] on input "Job / Sub-Job Code" at bounding box center [962, 269] width 314 height 28
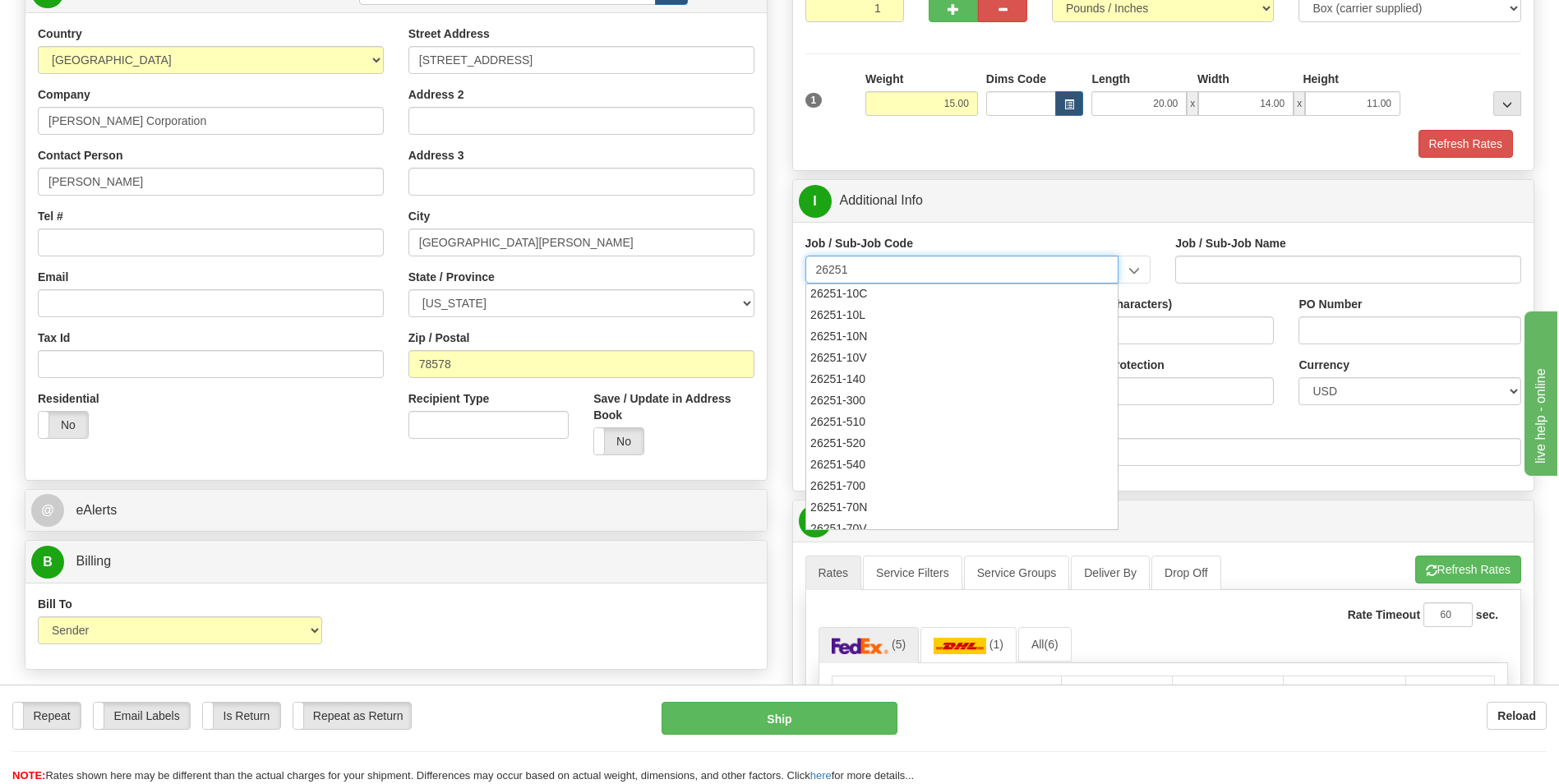
scroll to position [0, 0]
type input "26251-10C"
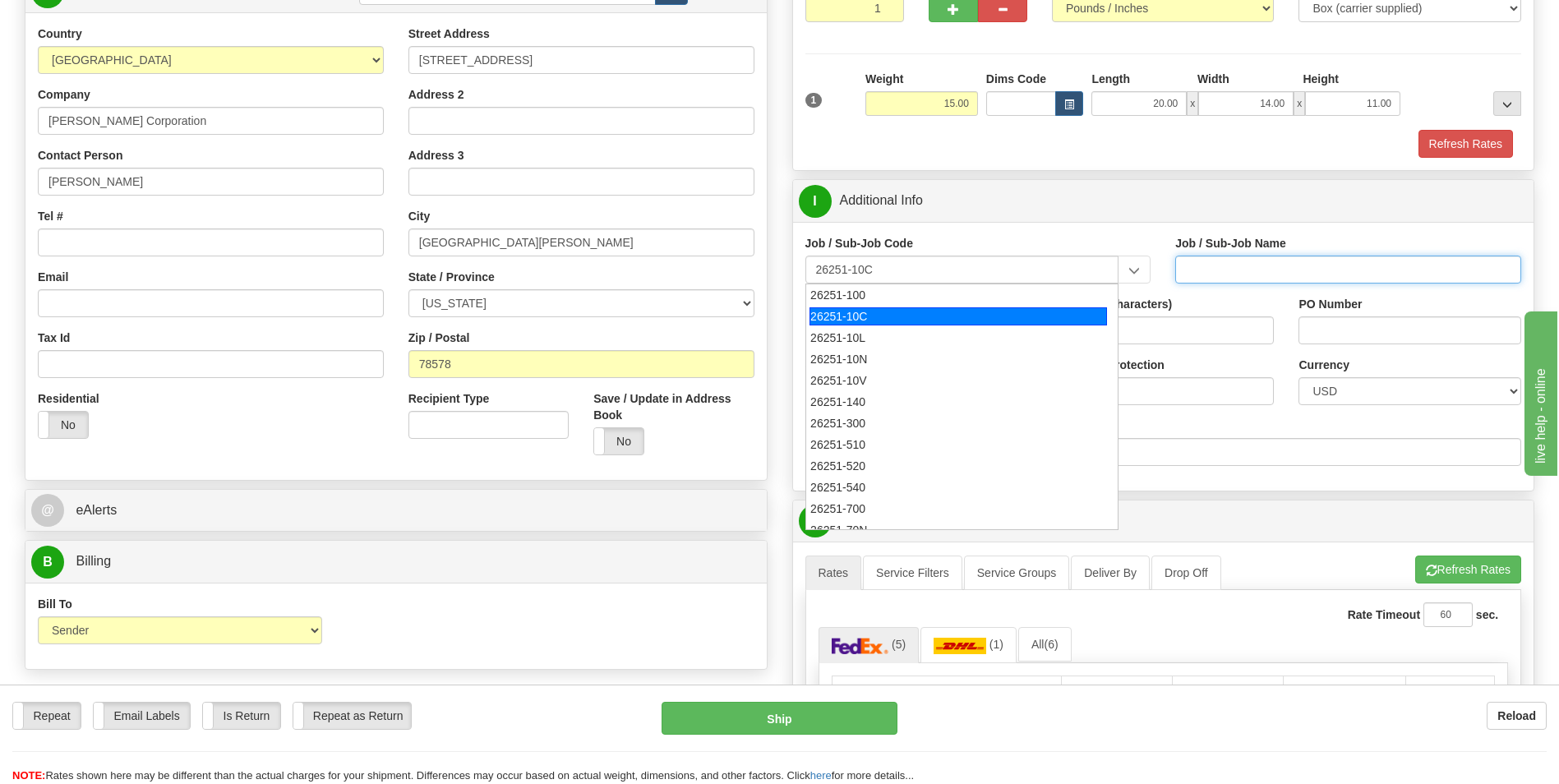
type input "RIO GRANDE LNG TRAINS 1 & 2 - [GEOGRAPHIC_DATA] PROFESSIONA"
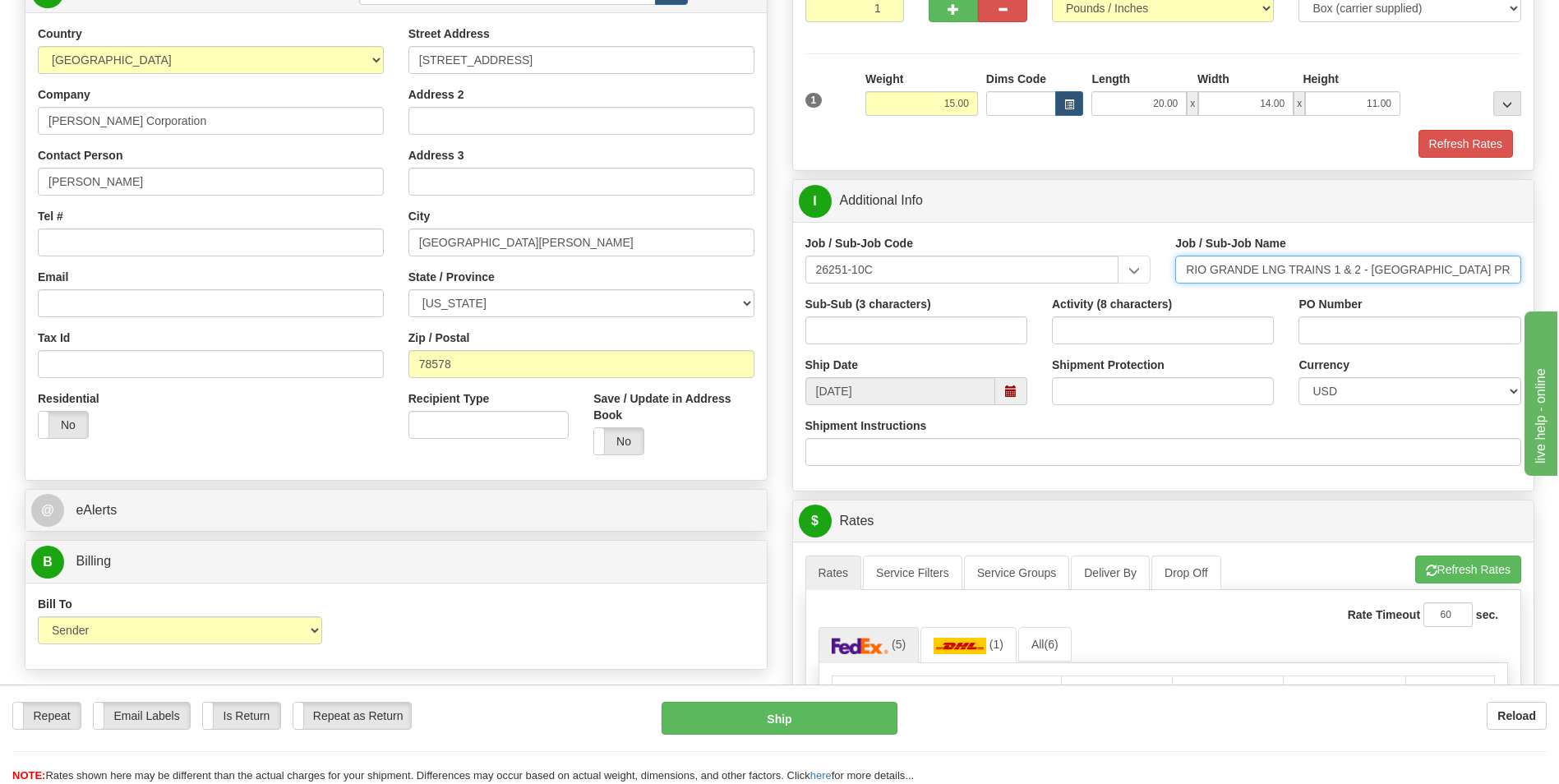
click at [1331, 269] on input "RIO GRANDE LNG TRAINS 1 & 2 - [GEOGRAPHIC_DATA] PROFESSIONA" at bounding box center [1347, 269] width 346 height 28
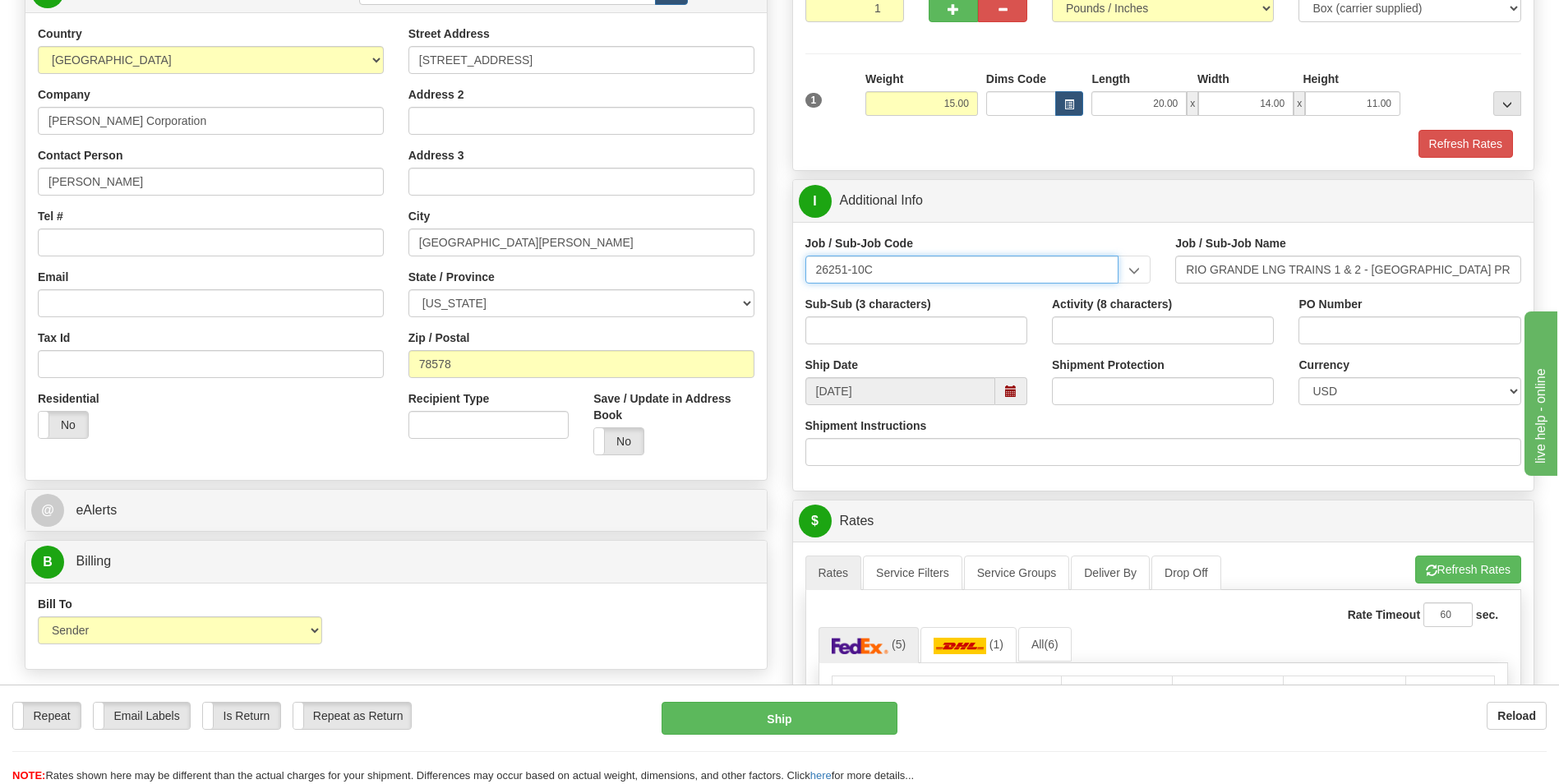
click at [882, 268] on input "26251-10C" at bounding box center [962, 269] width 314 height 28
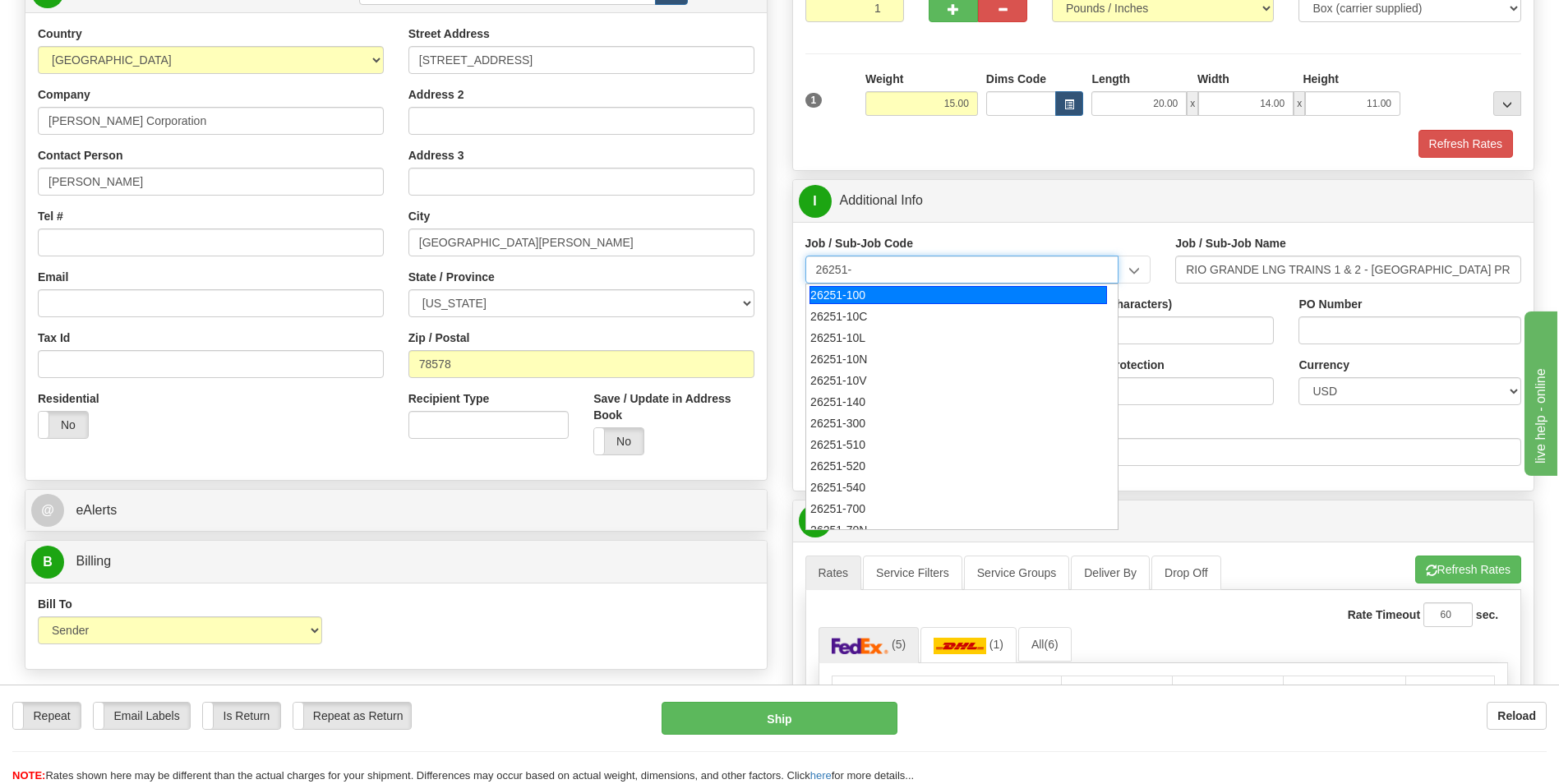
click at [896, 298] on div "26251-100" at bounding box center [957, 295] width 297 height 18
type input "26251-100"
type input "RIO GRANDE LNG TRAINS 1 & 2 - [GEOGRAPHIC_DATA] PROFESSIONA"
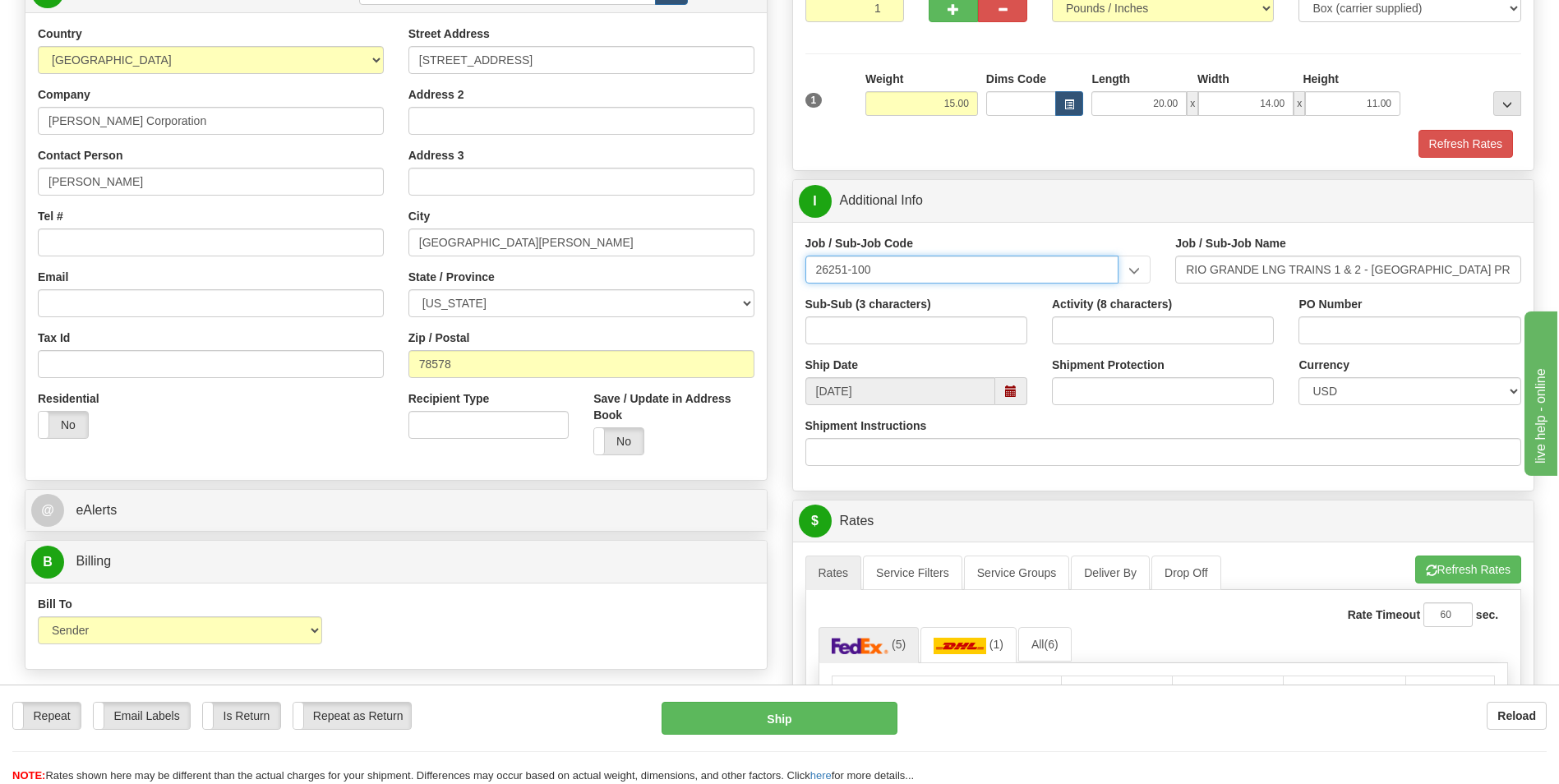
click at [890, 269] on input "26251-100" at bounding box center [962, 269] width 314 height 28
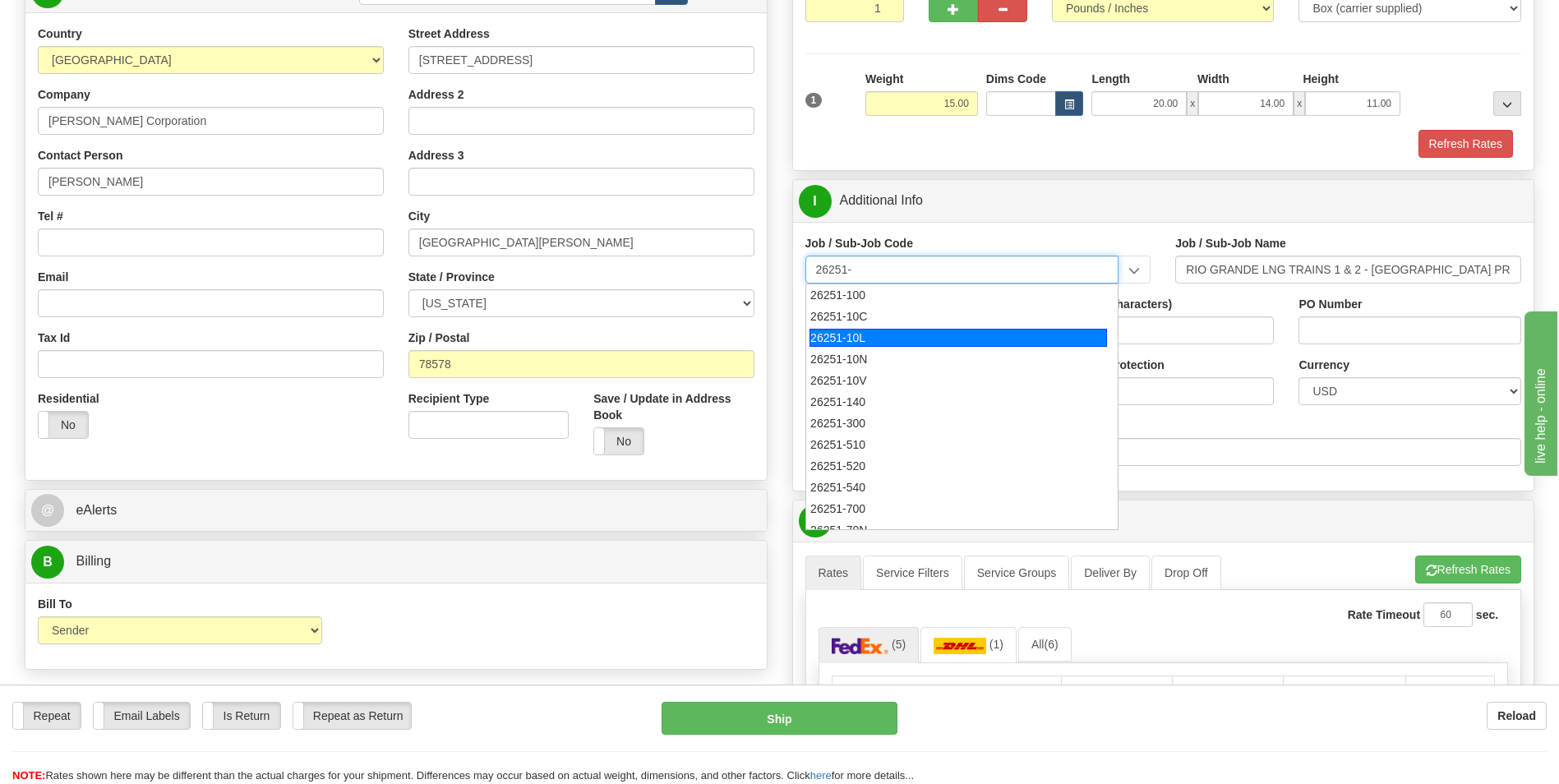
click at [868, 338] on div "26251-10L" at bounding box center [957, 338] width 297 height 18
type input "26251-10L"
type input "RIO GRANDE LNG TRAINS 1 & 2 - [GEOGRAPHIC_DATA] PROFESSIONAL"
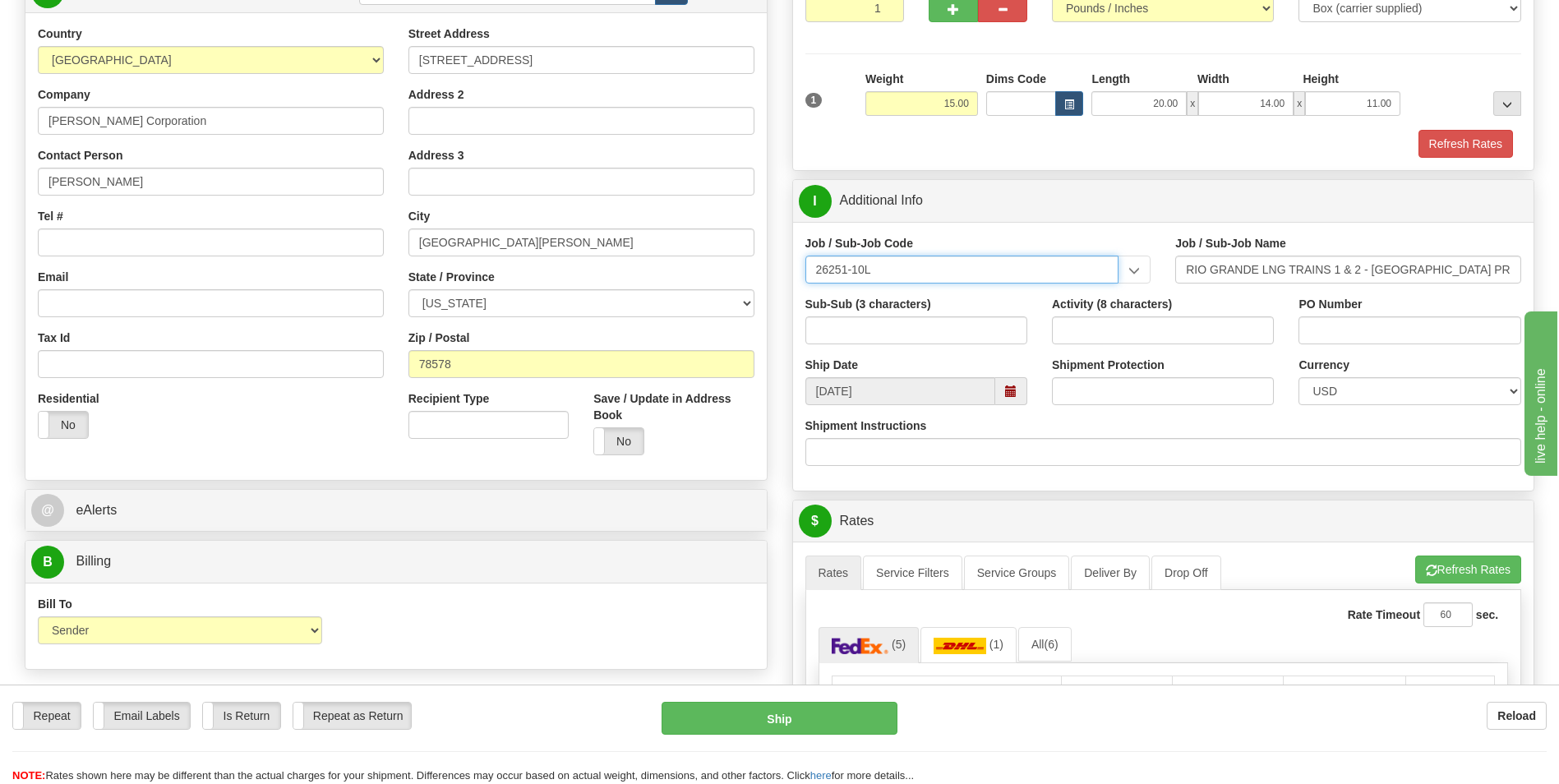
click at [923, 274] on input "26251-10L" at bounding box center [962, 269] width 314 height 28
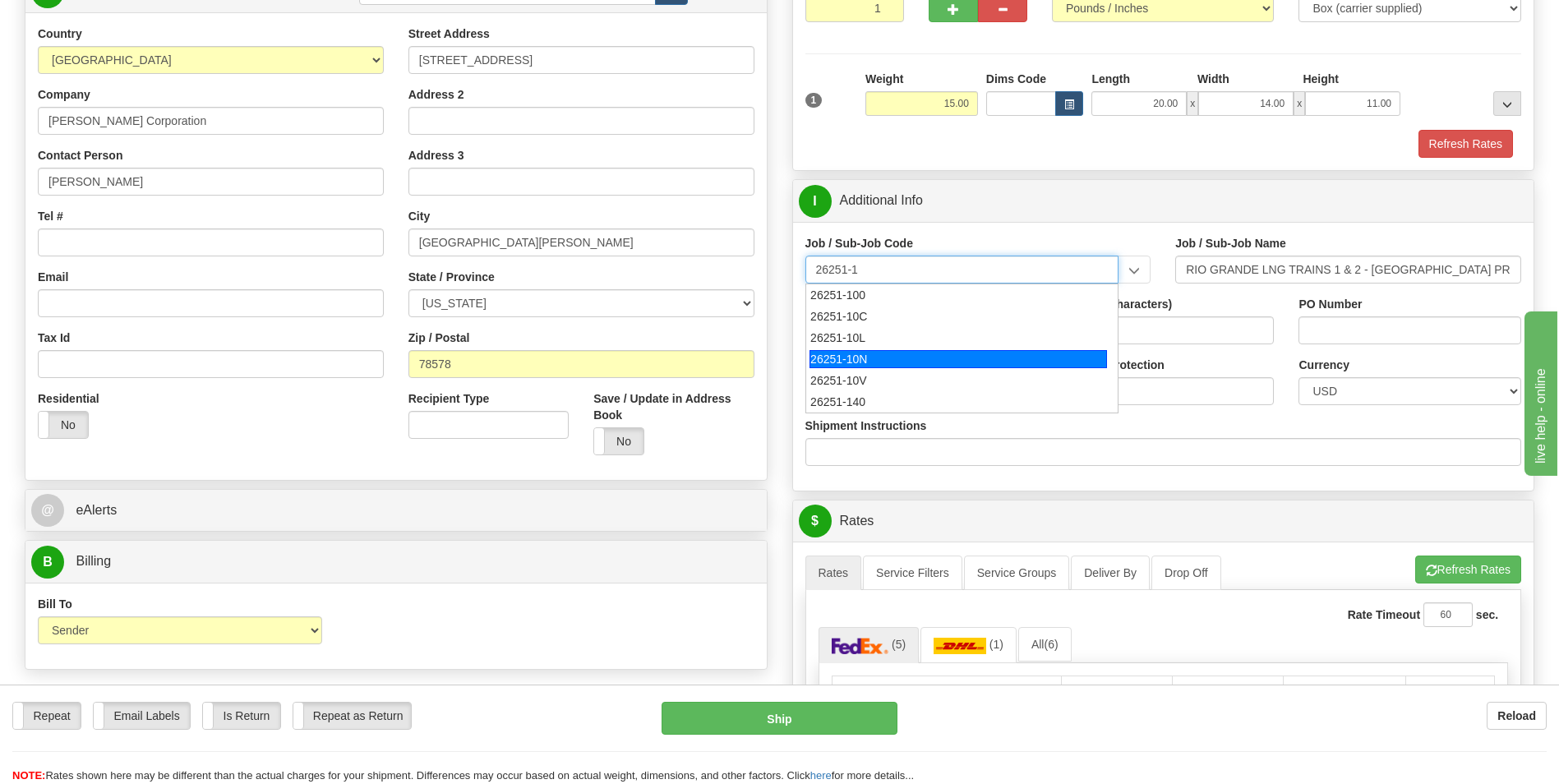
click at [863, 356] on div "26251-10N" at bounding box center [957, 359] width 297 height 18
type input "26251-10N"
type input "RIO GRANDE LNG TRAINS 1 & 2 - [GEOGRAPHIC_DATA] PROFESSIO"
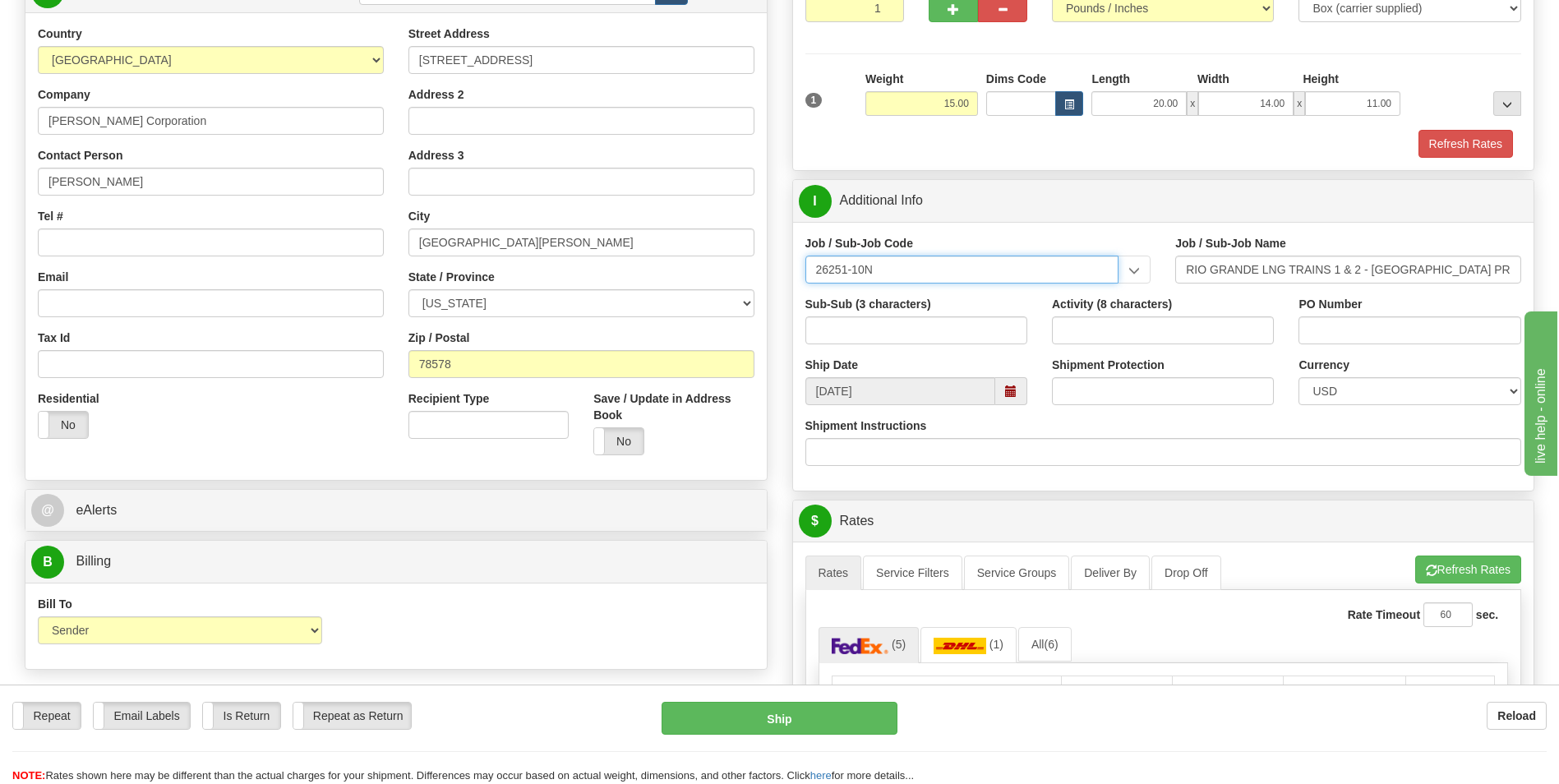
click at [895, 273] on input "26251-10N" at bounding box center [962, 269] width 314 height 28
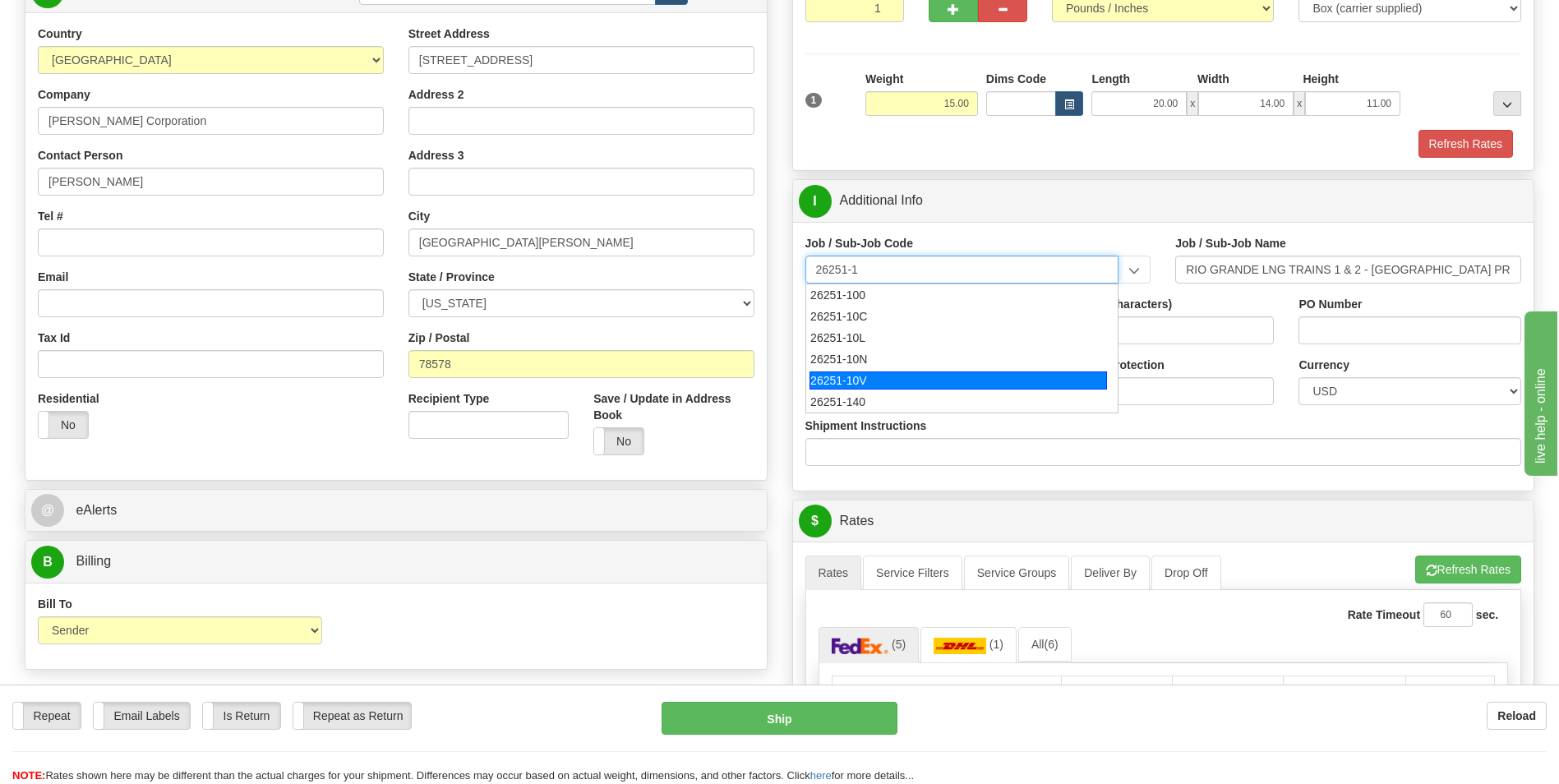
click at [875, 377] on div "26251-10V" at bounding box center [957, 381] width 297 height 18
type input "26251-10V"
type input "RIO GRANDE LNG TRAINS 1 & 2 - [GEOGRAPHIC_DATA] PROFESSION"
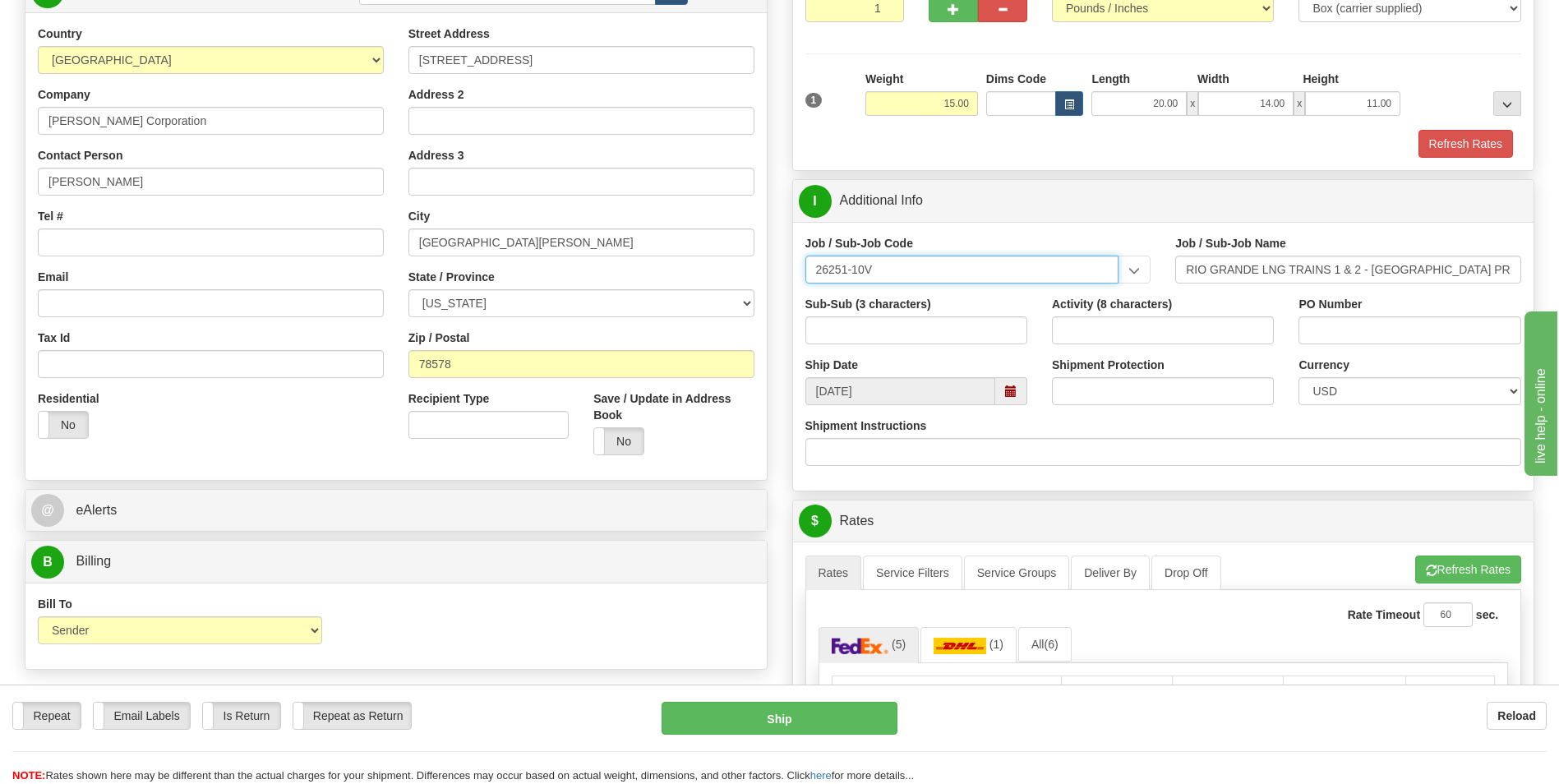
click at [894, 264] on input "26251-10V" at bounding box center [962, 269] width 314 height 28
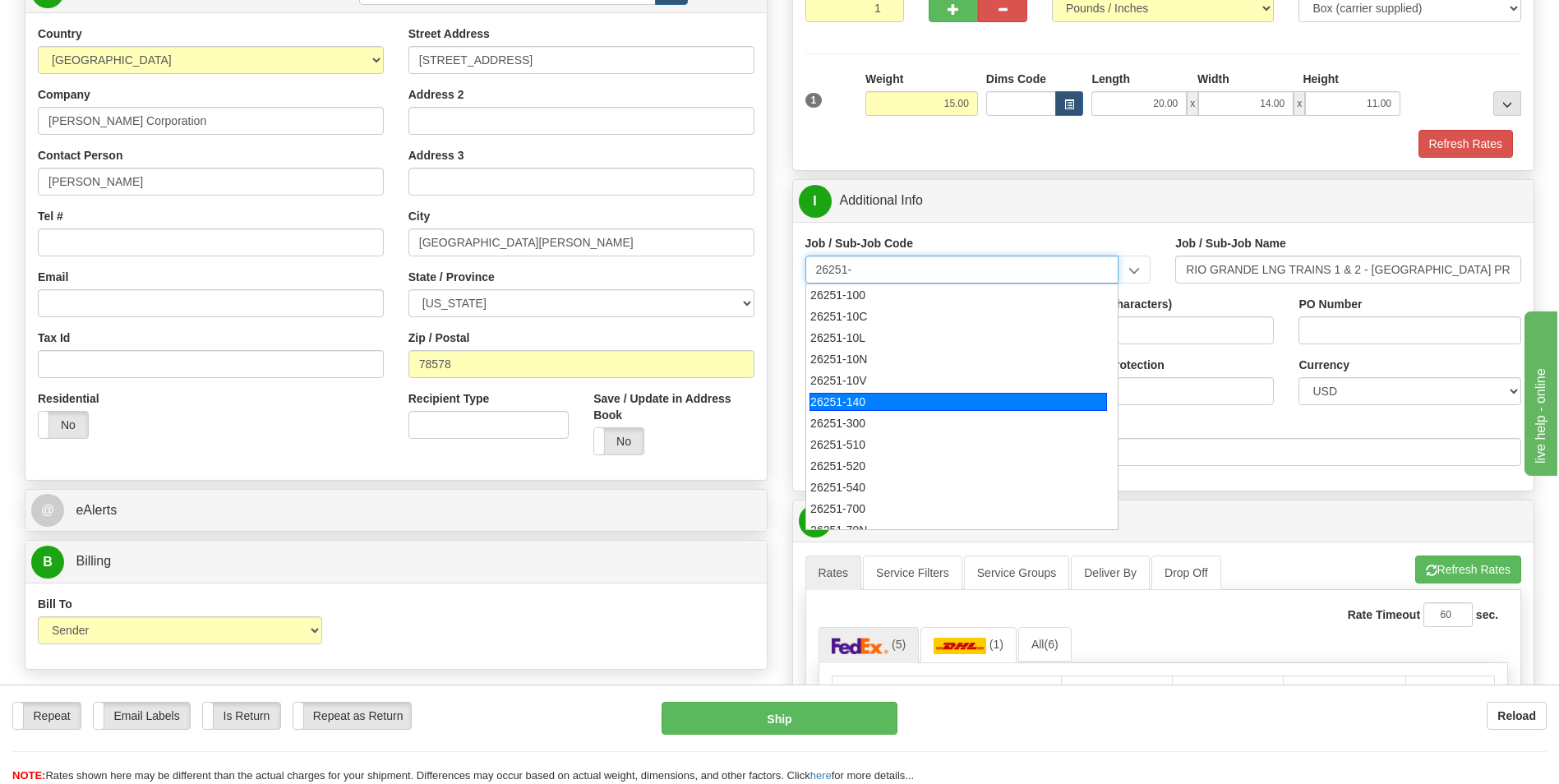
click at [872, 407] on div "26251-140" at bounding box center [957, 402] width 297 height 18
type input "26251-140"
type input "RIO GRANDE LNG TRAINS 1 & 2 - PERMANENT PLANT PUR"
type input "26251-140"
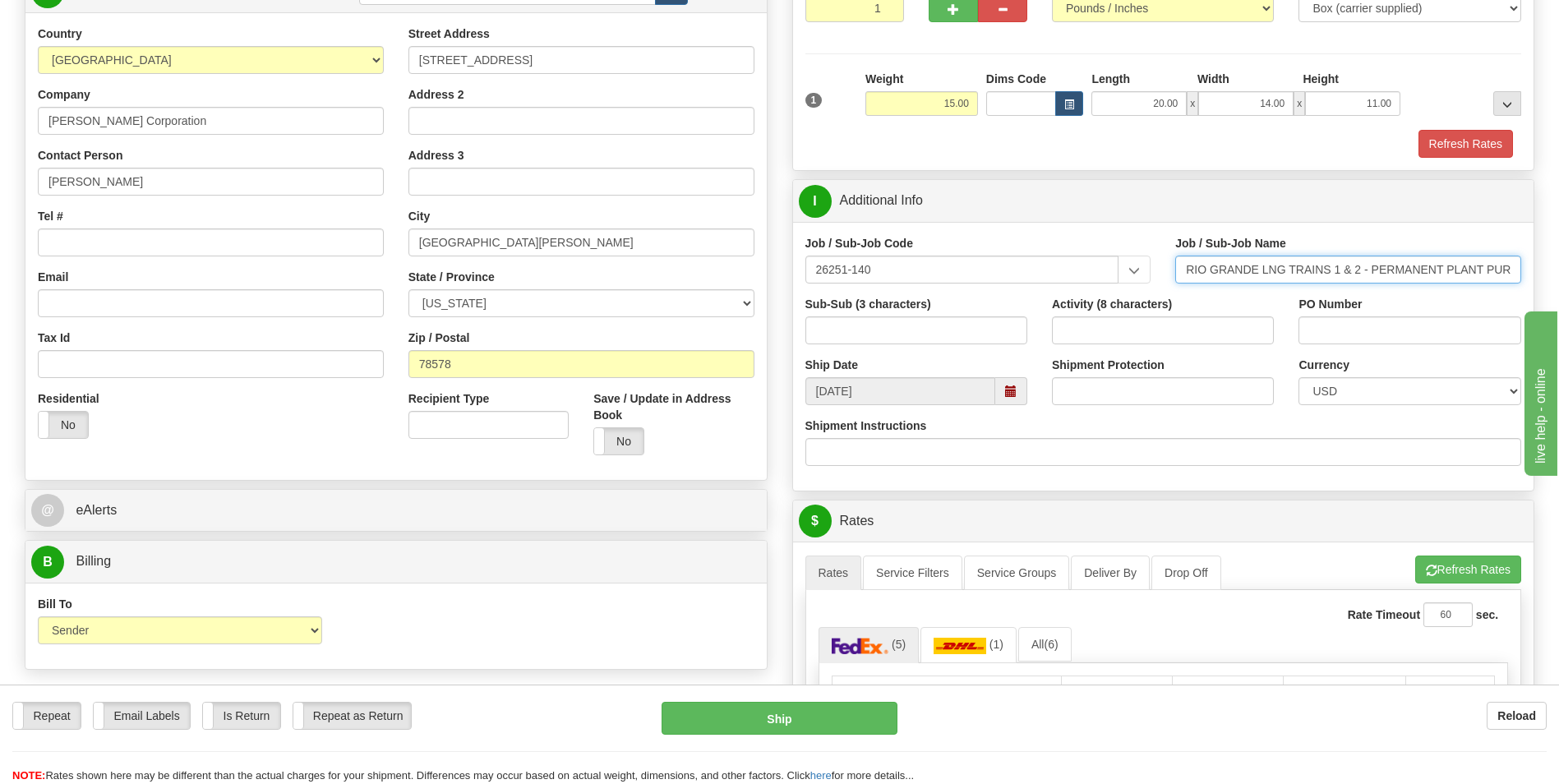
drag, startPoint x: 1445, startPoint y: 265, endPoint x: 1602, endPoint y: 270, distance: 157.1
click at [1558, 270] on html "Training Course Close Toggle navigation Settings Shipping Preferences New Sende…" at bounding box center [779, 192] width 1559 height 784
click at [1115, 398] on input "Shipment Protection" at bounding box center [1162, 391] width 222 height 28
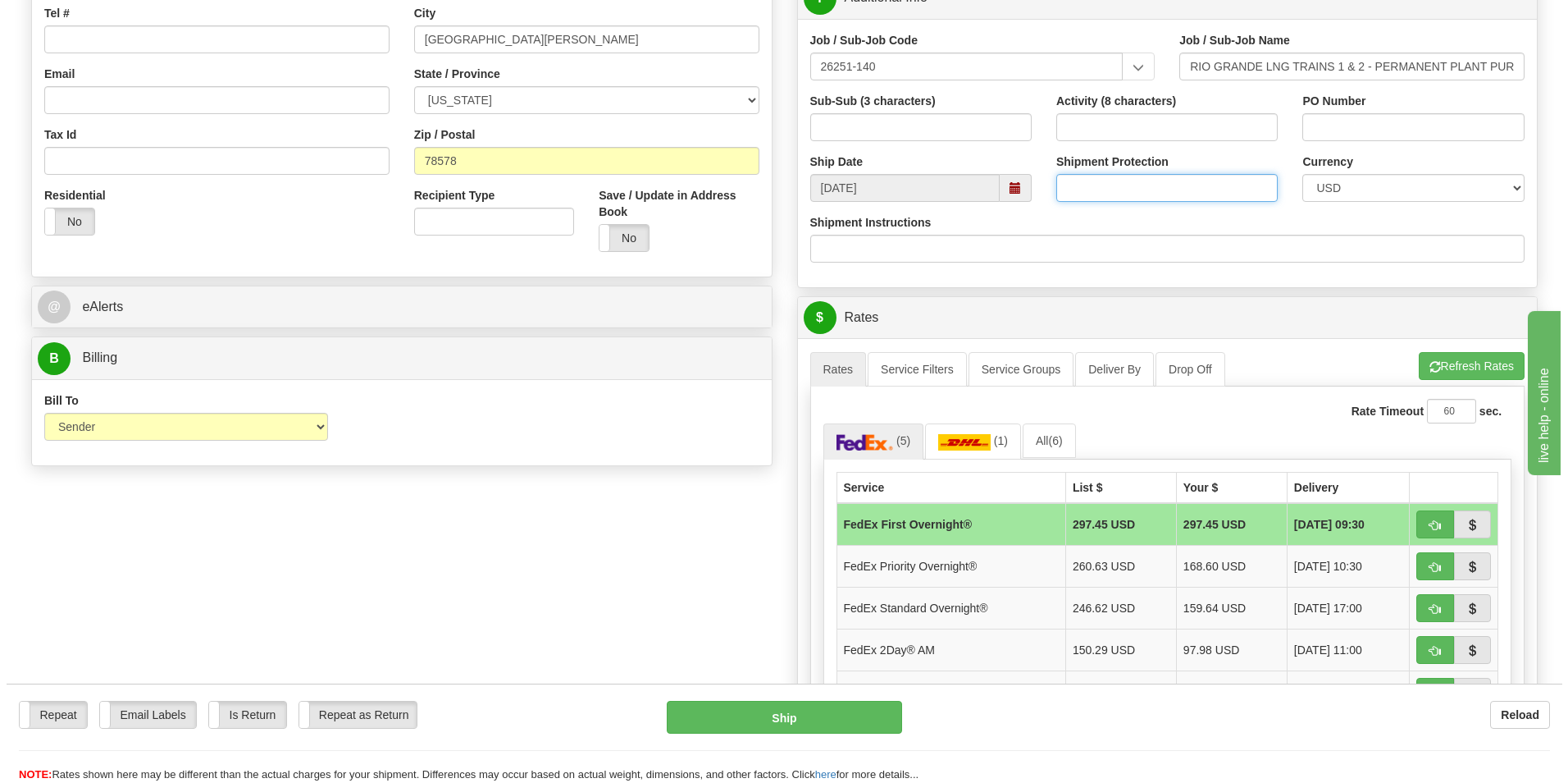
scroll to position [391, 0]
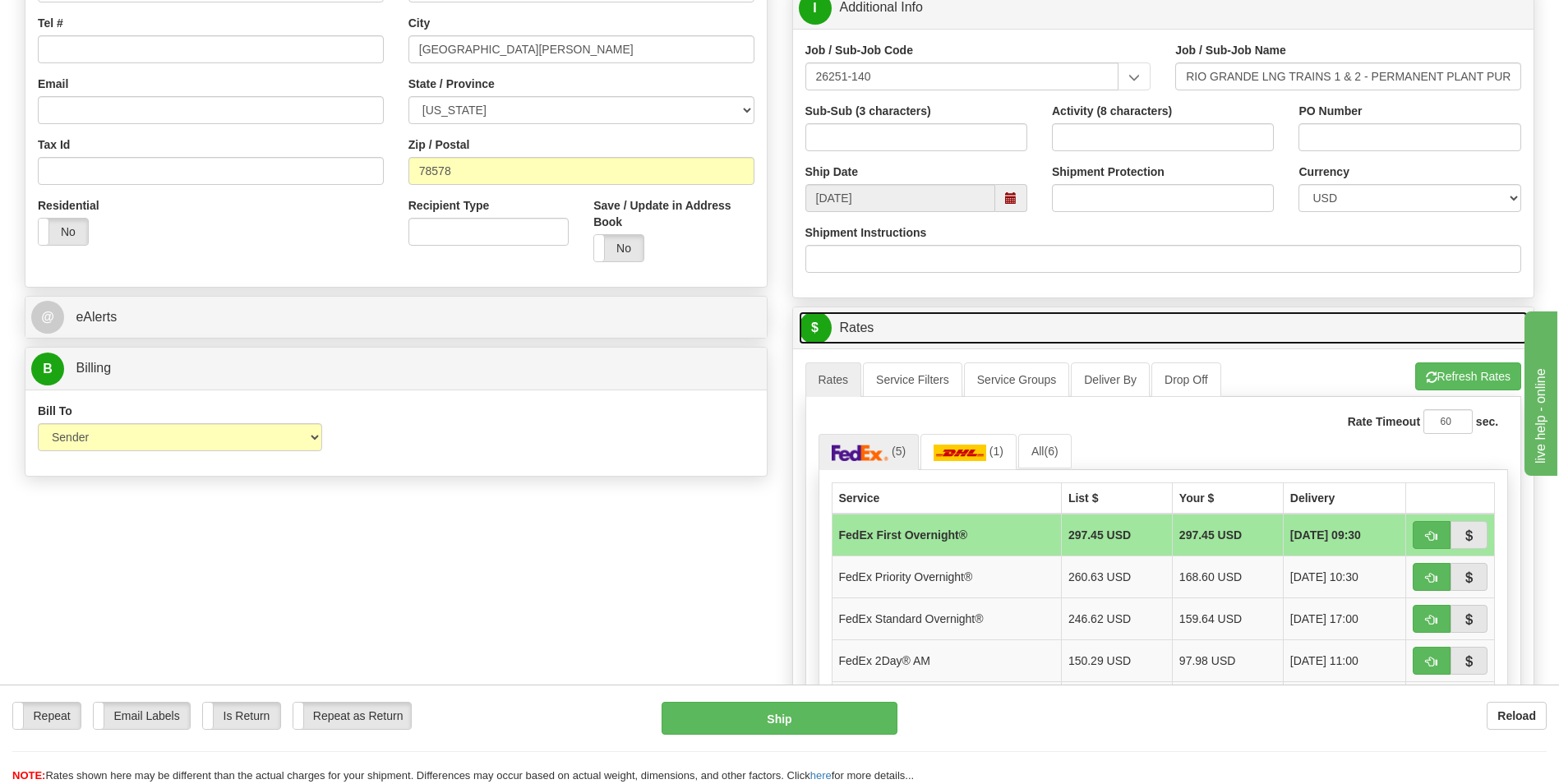
click at [1083, 326] on link "$ Rates" at bounding box center [1163, 328] width 730 height 33
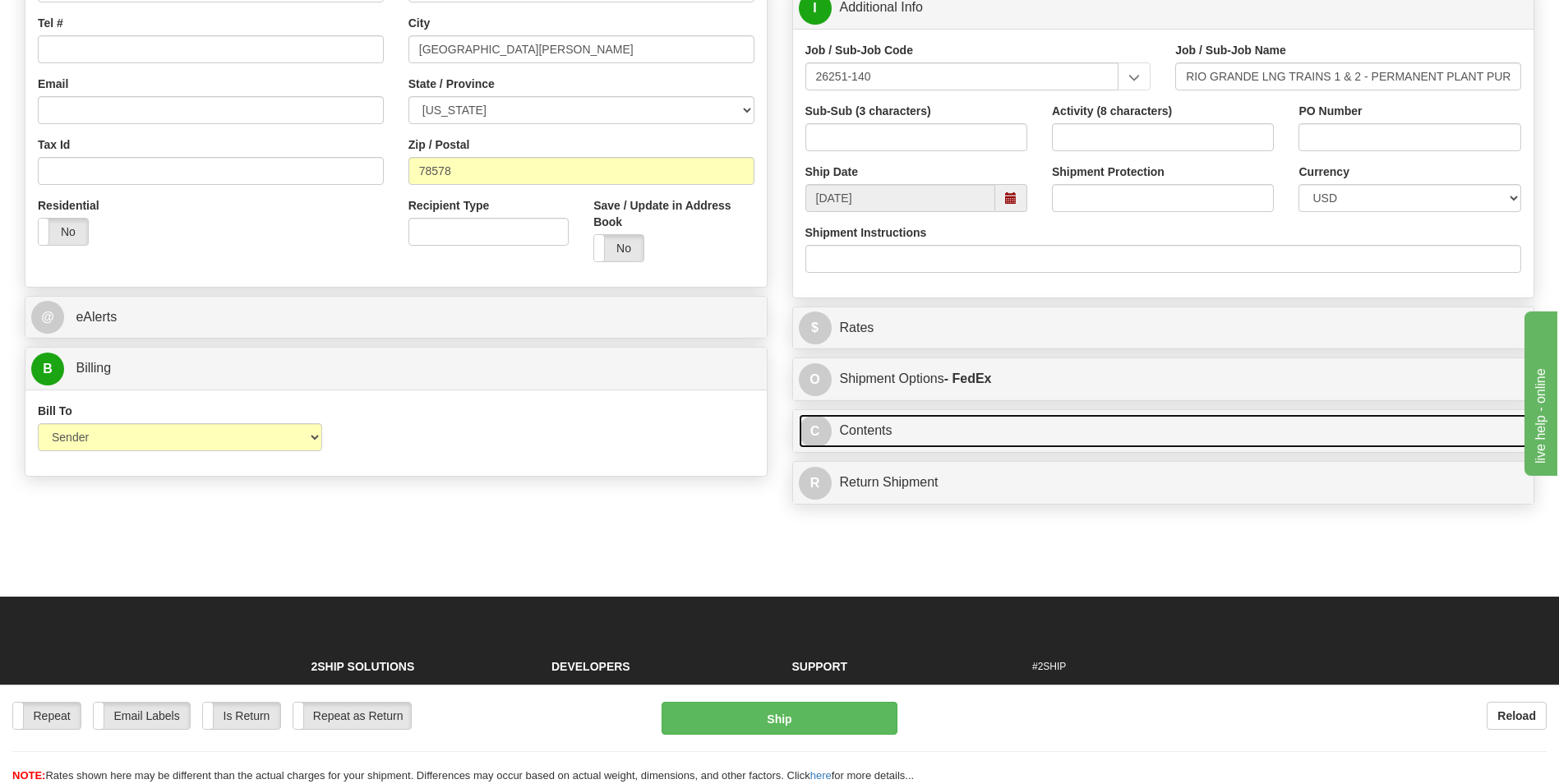
click at [1002, 433] on link "C Contents" at bounding box center [1163, 431] width 730 height 33
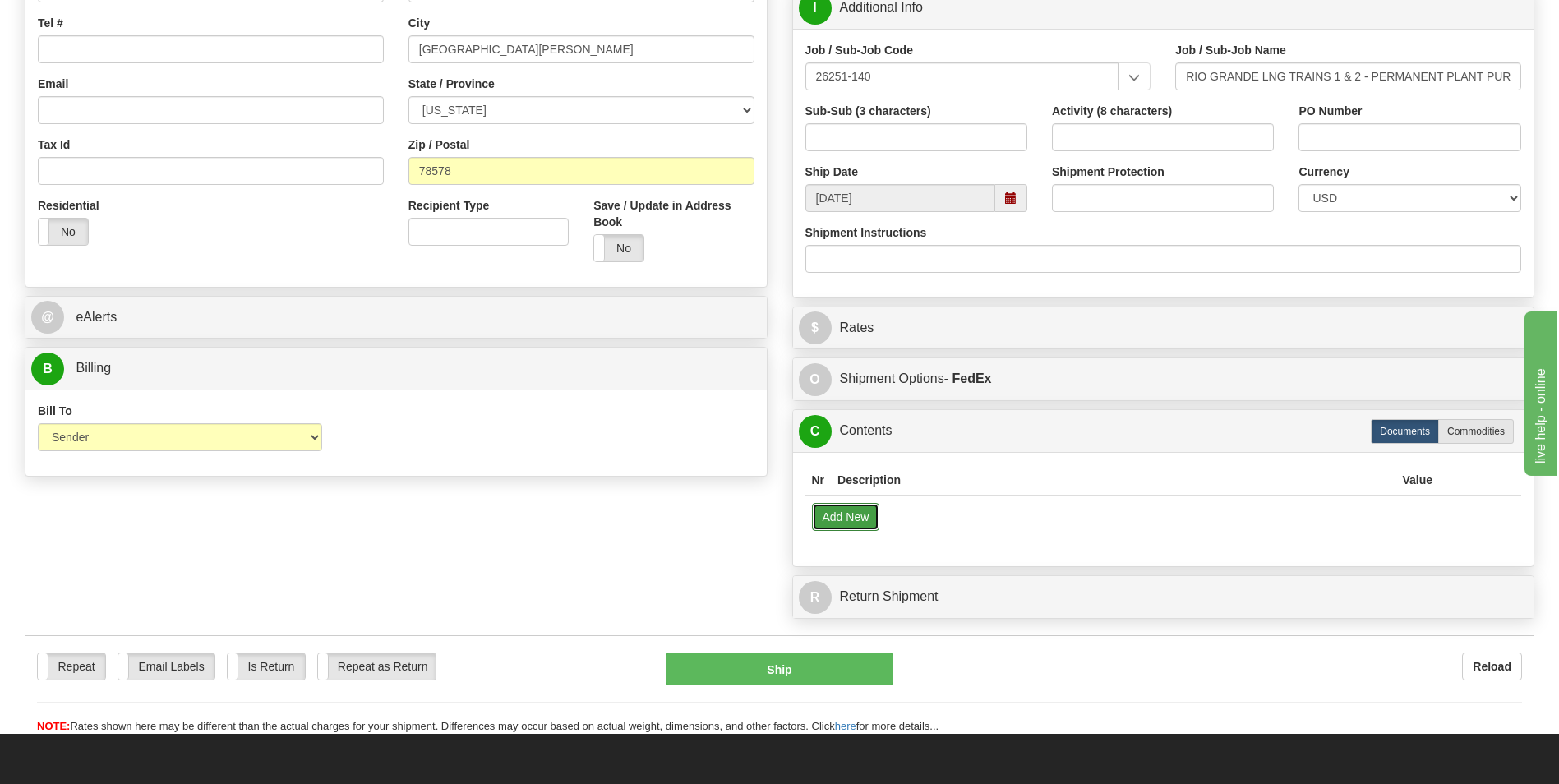
click at [843, 520] on button "Add New" at bounding box center [845, 516] width 68 height 28
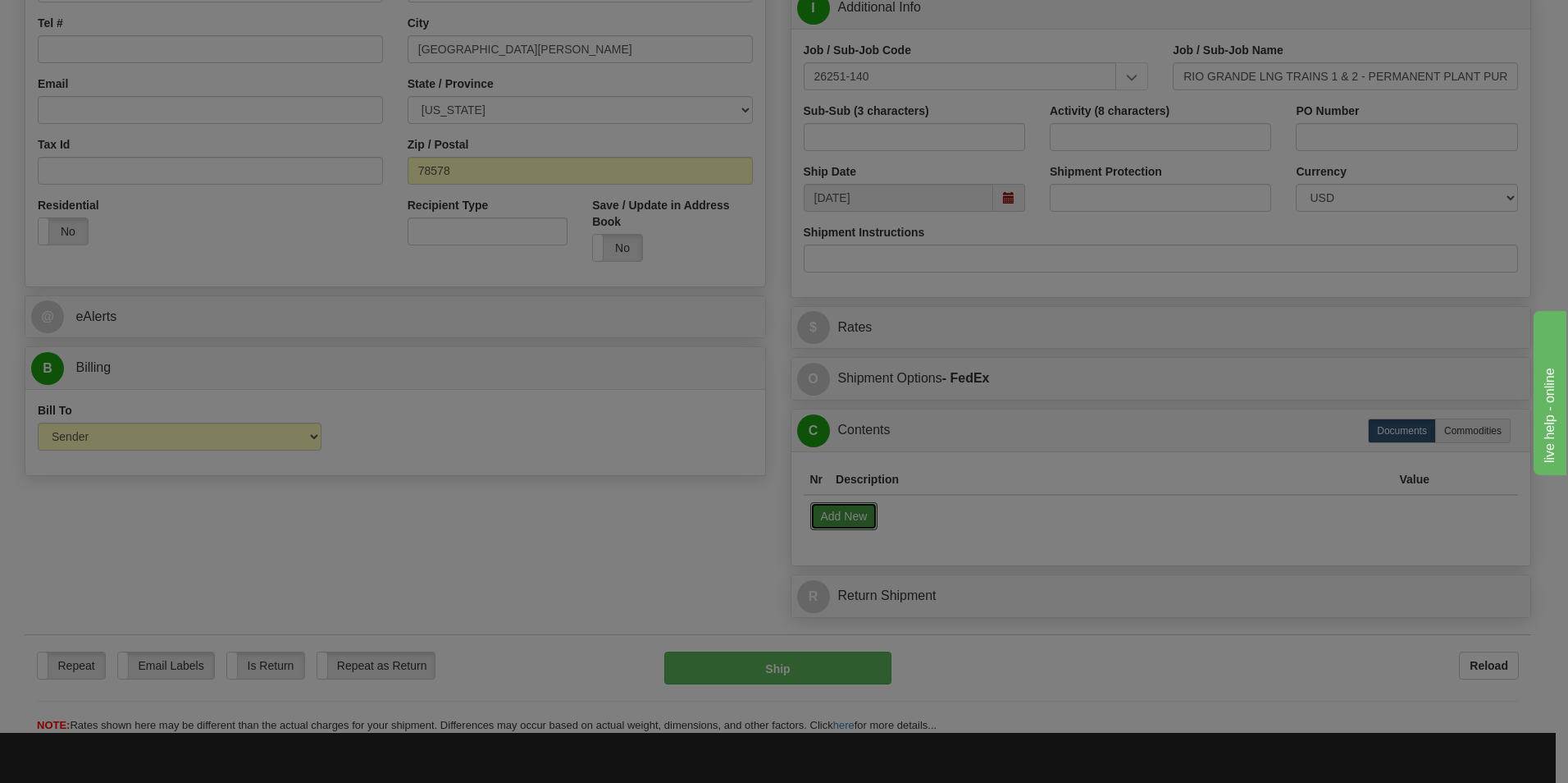
select select "US"
